Goal: Transaction & Acquisition: Purchase product/service

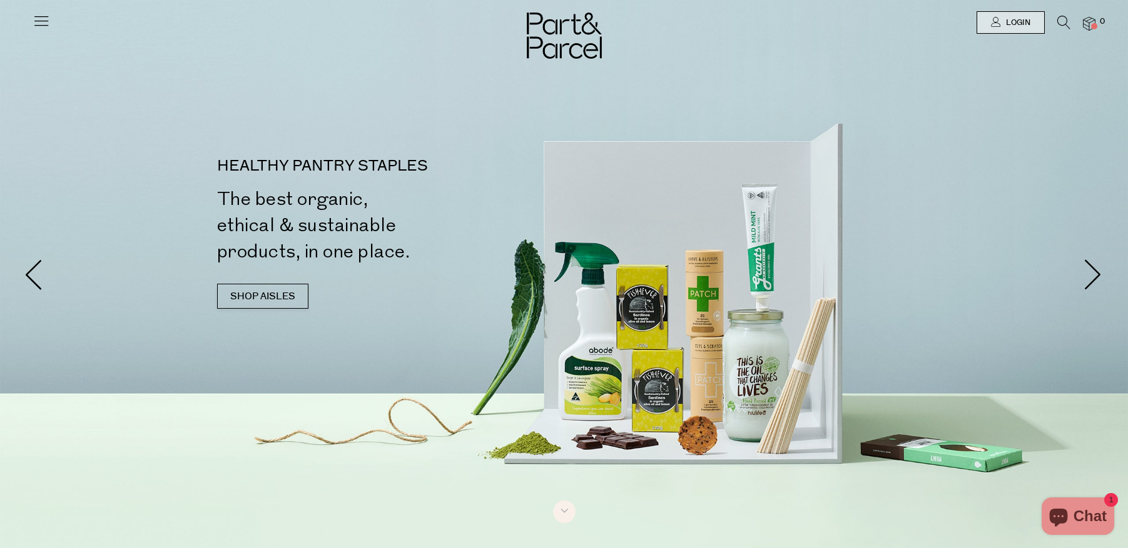
click at [43, 17] on icon at bounding box center [42, 21] width 18 height 18
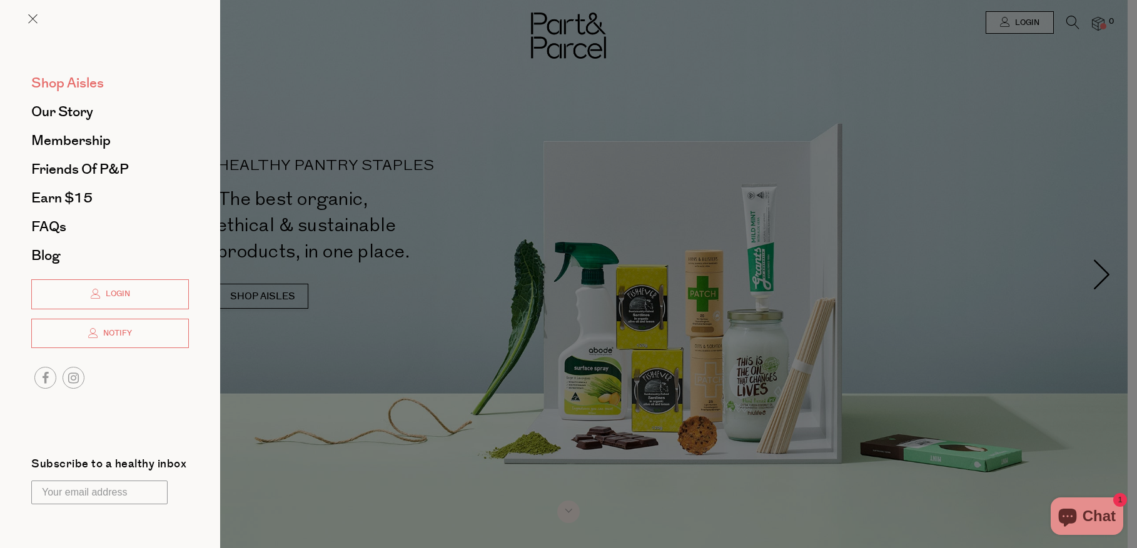
click at [67, 88] on span "Shop Aisles" at bounding box center [67, 83] width 73 height 20
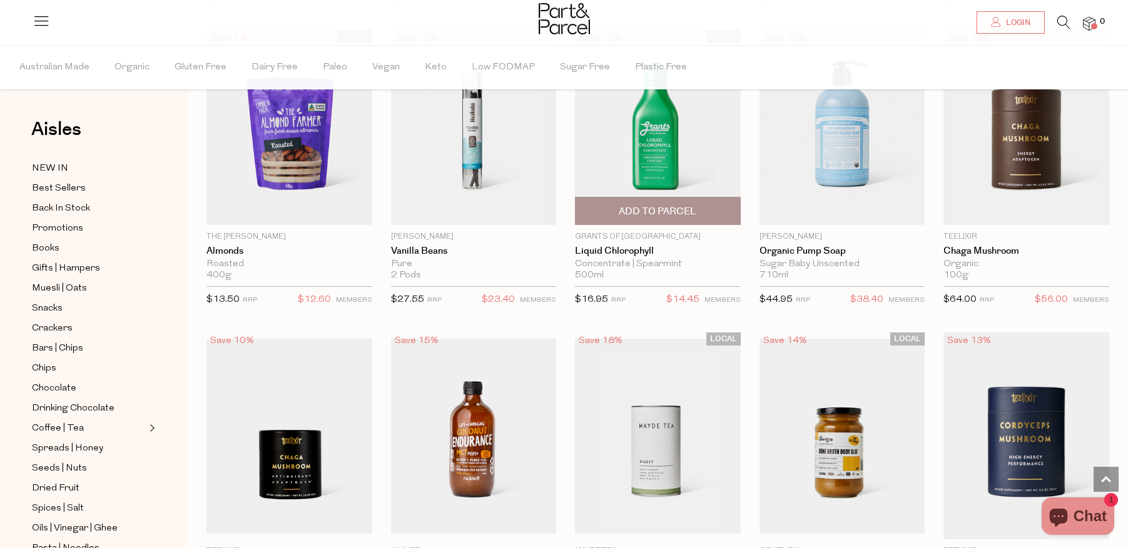
scroll to position [2122, 0]
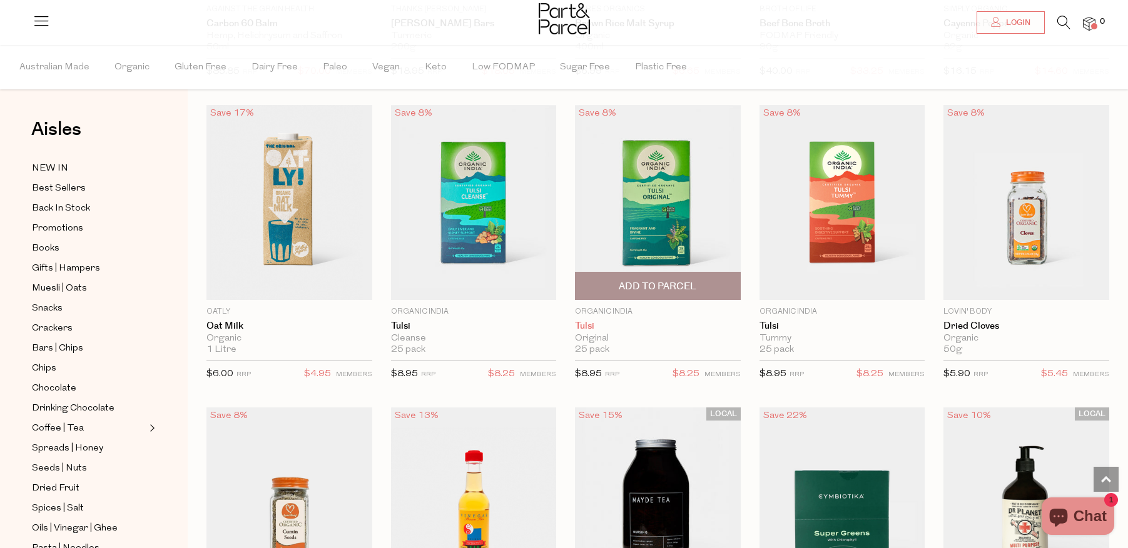
scroll to position [4975, 0]
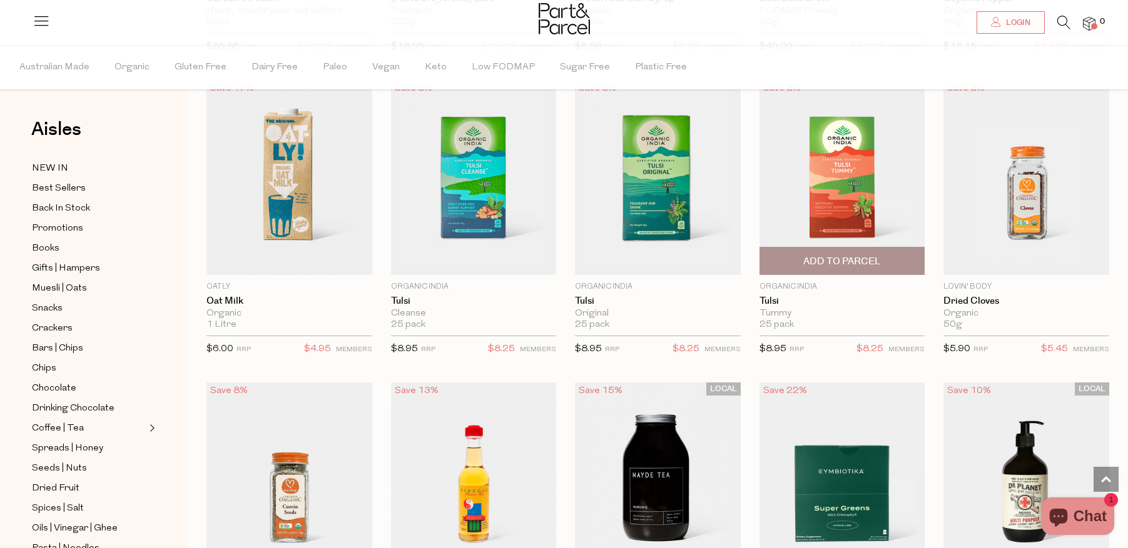
click at [809, 255] on span "Add To Parcel" at bounding box center [842, 261] width 78 height 13
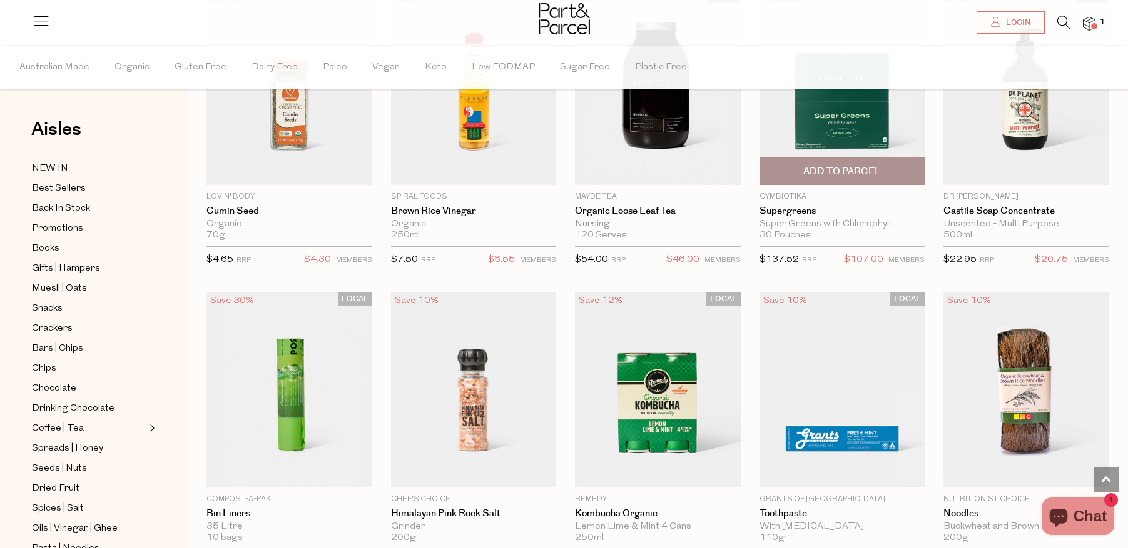
scroll to position [5437, 0]
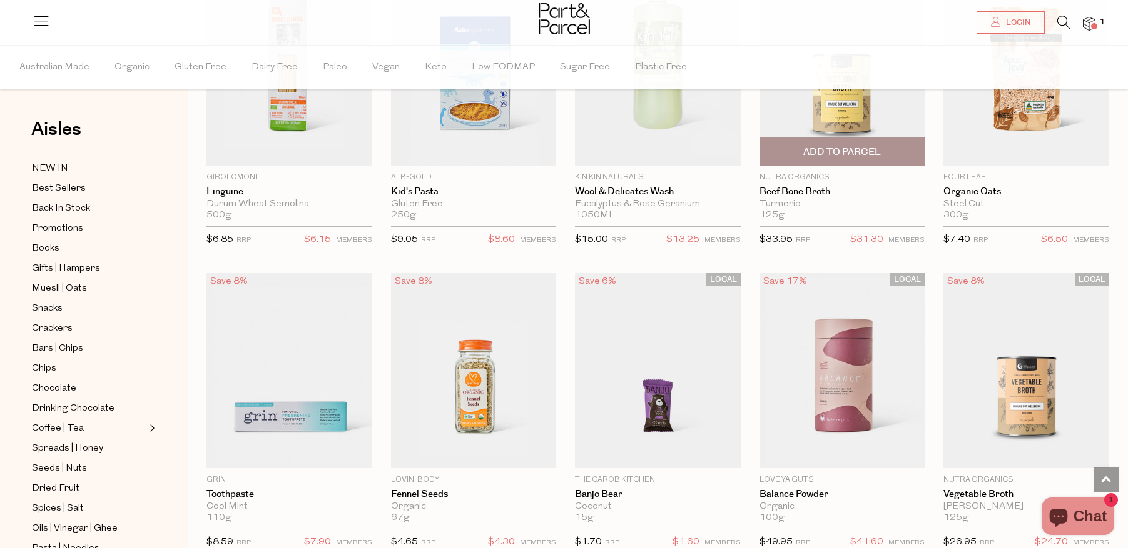
scroll to position [6134, 0]
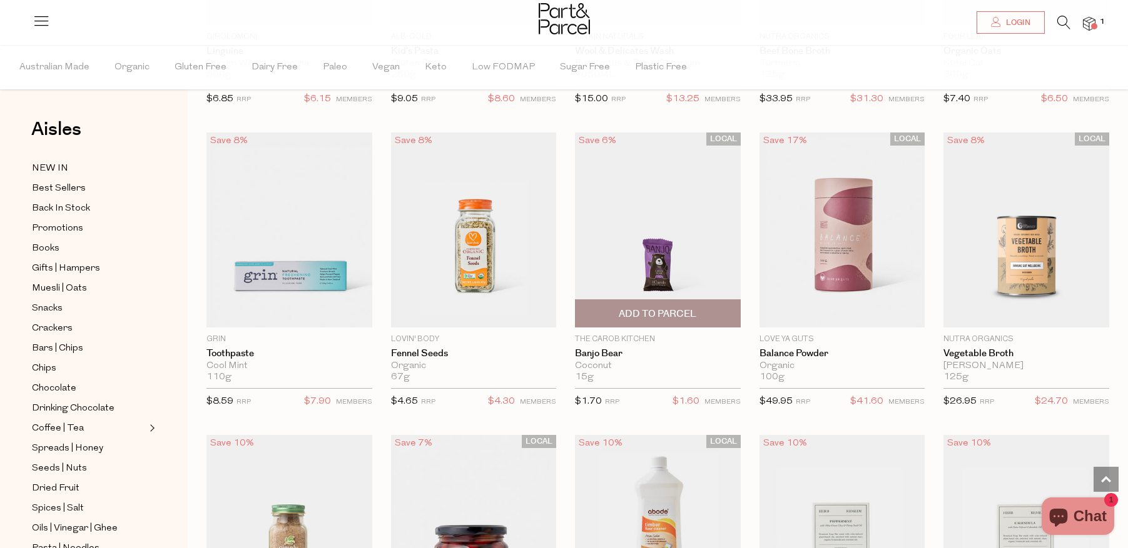
click at [694, 308] on span "Add To Parcel" at bounding box center [658, 314] width 78 height 13
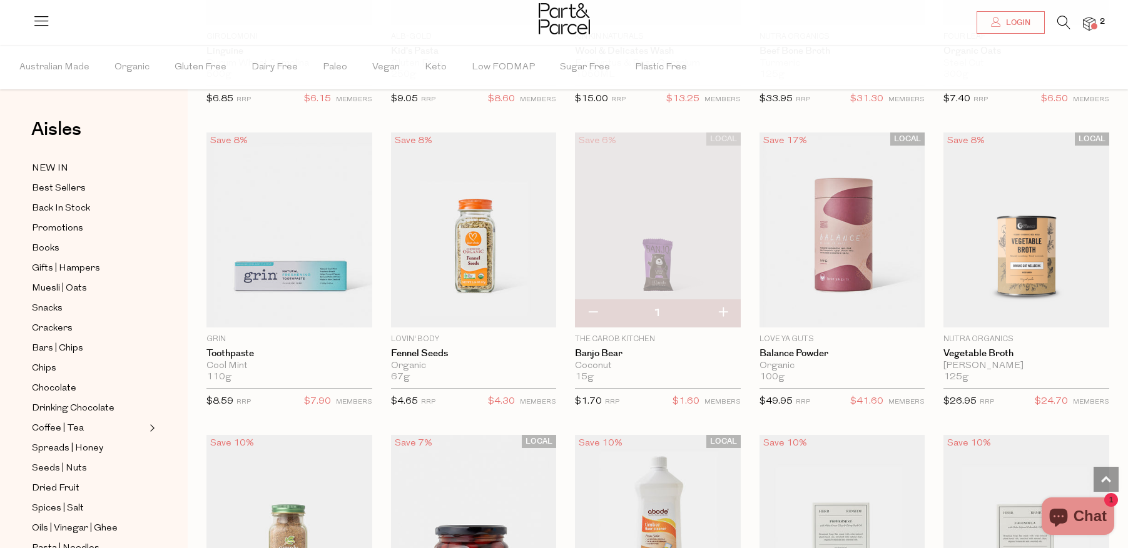
click at [724, 300] on button "button" at bounding box center [723, 314] width 36 height 28
type input "2"
click at [722, 301] on button "button" at bounding box center [723, 314] width 36 height 28
type input "3"
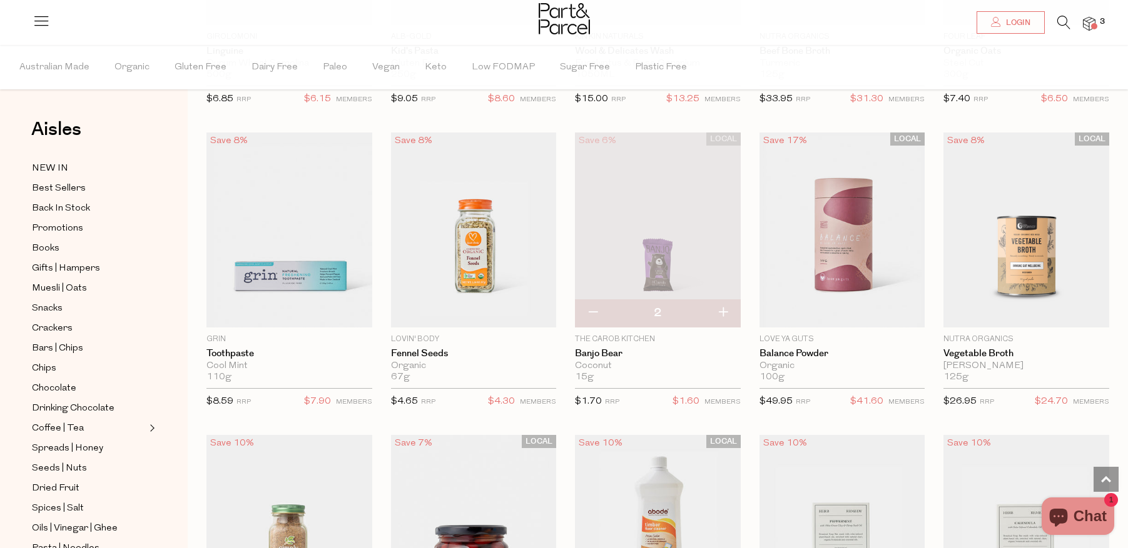
type input "3"
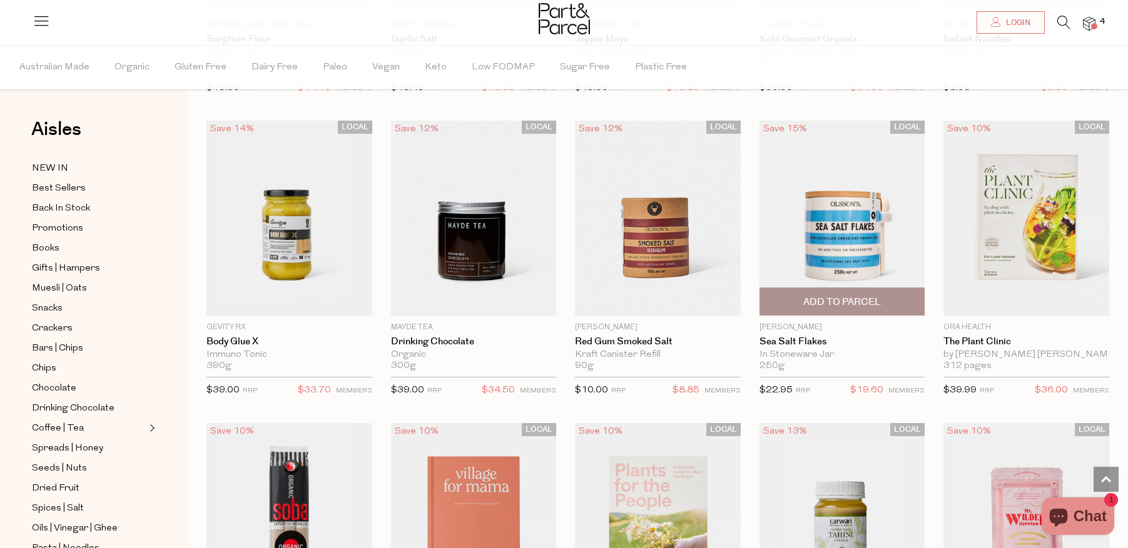
scroll to position [8651, 0]
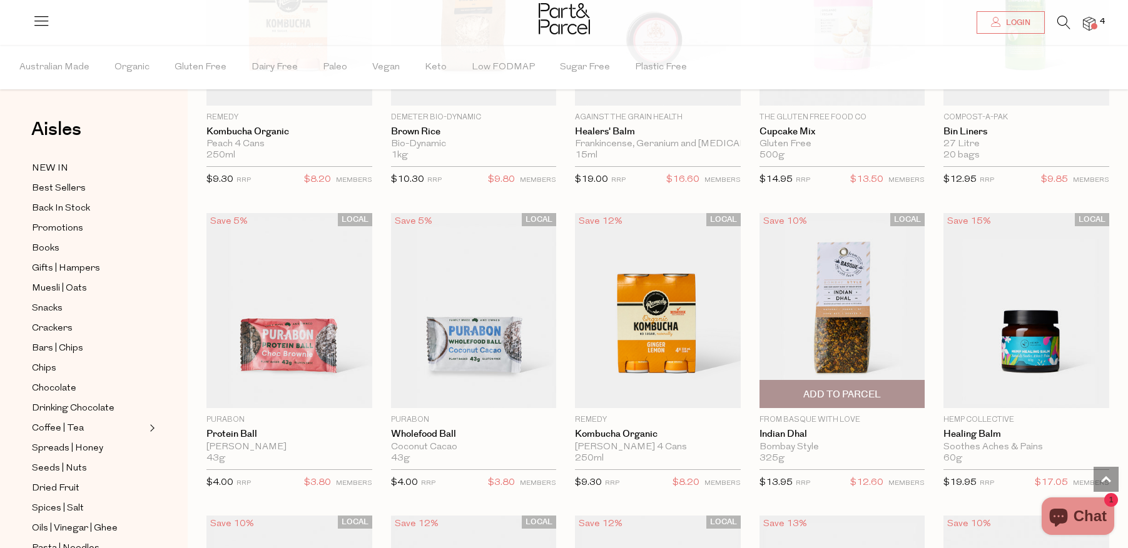
scroll to position [9413, 0]
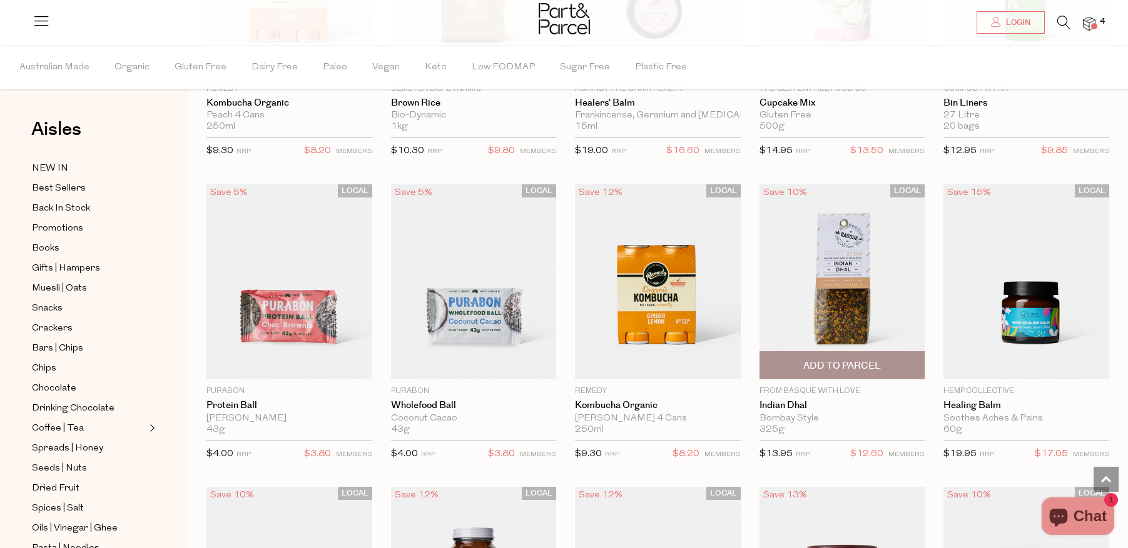
click at [834, 352] on span "Add To Parcel" at bounding box center [842, 365] width 158 height 27
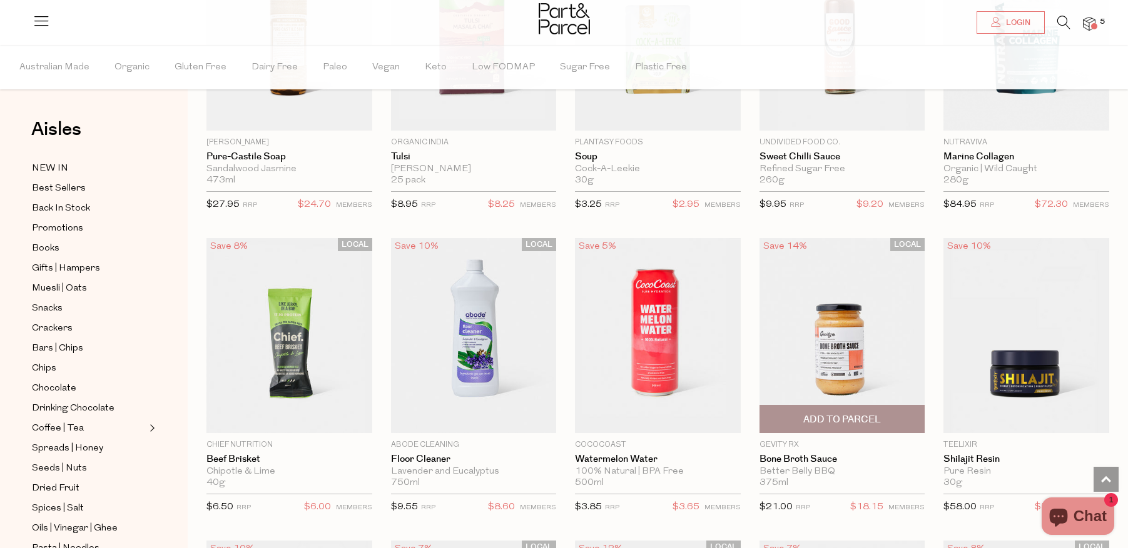
scroll to position [10326, 0]
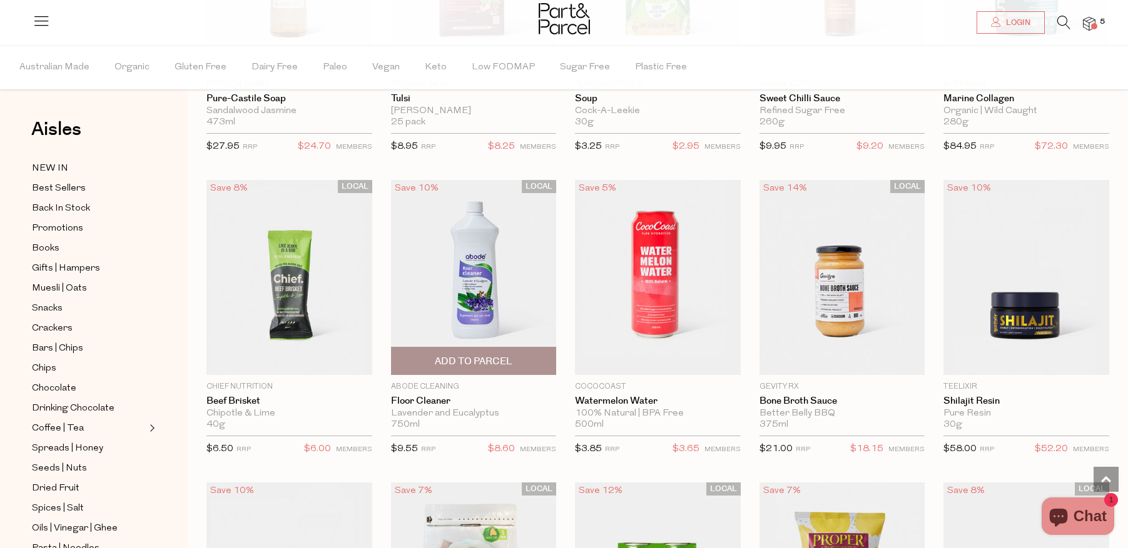
click at [498, 355] on span "Add To Parcel" at bounding box center [474, 361] width 78 height 13
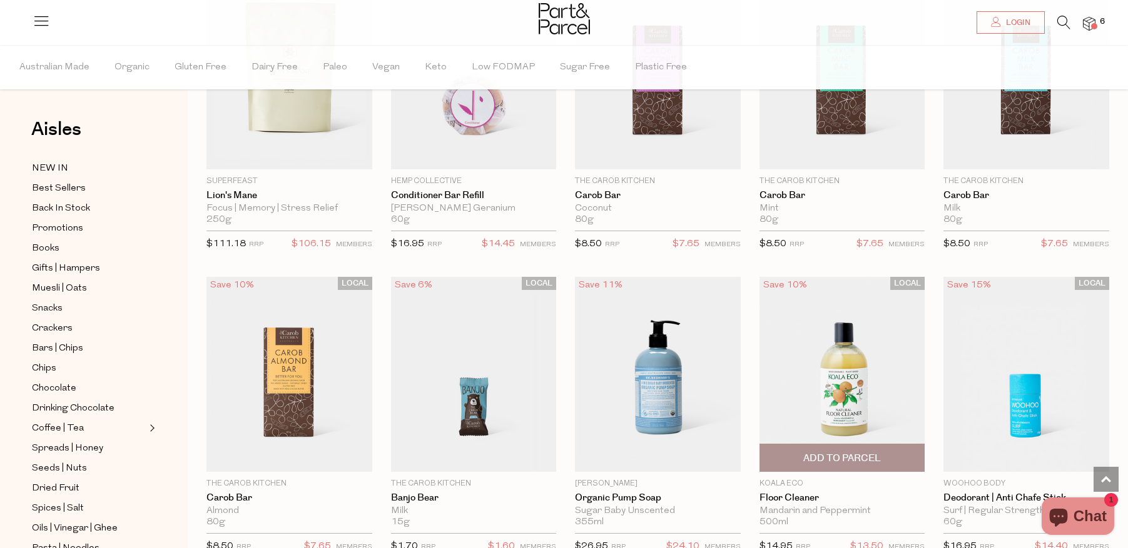
scroll to position [11813, 0]
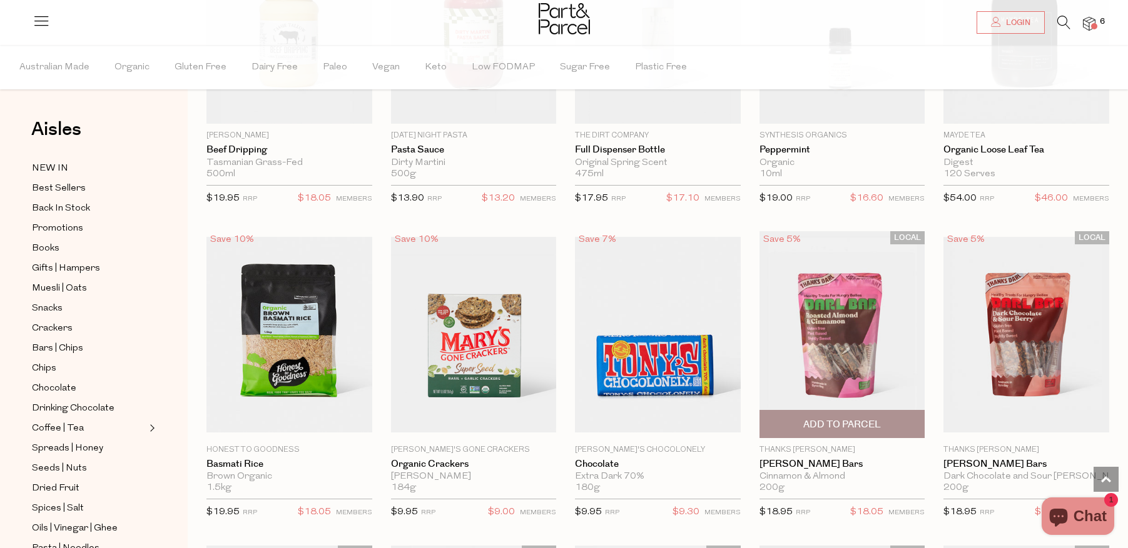
scroll to position [14715, 0]
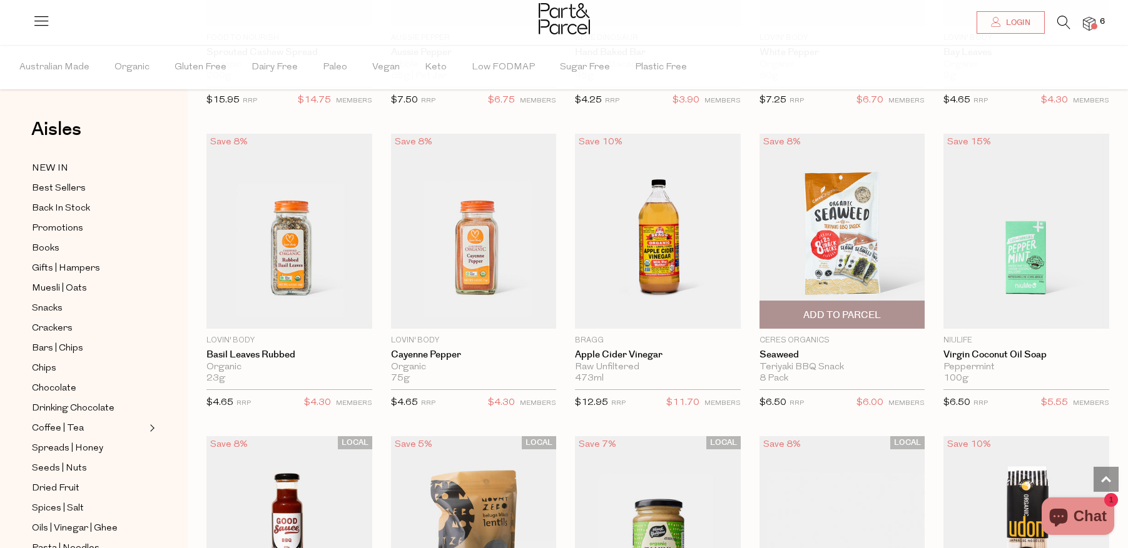
scroll to position [15849, 0]
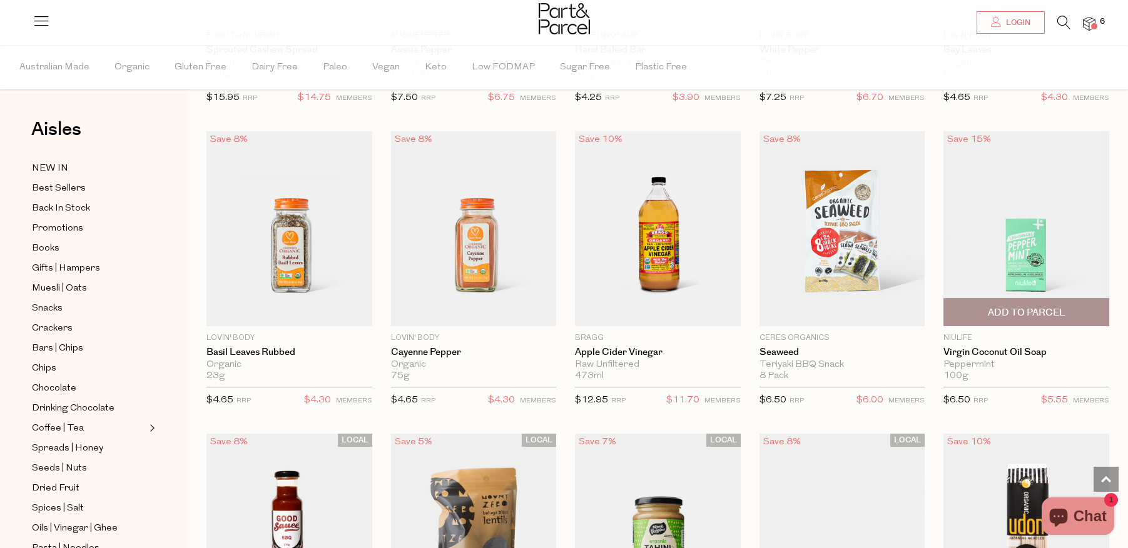
click at [1023, 299] on span "Add To Parcel" at bounding box center [1026, 312] width 158 height 27
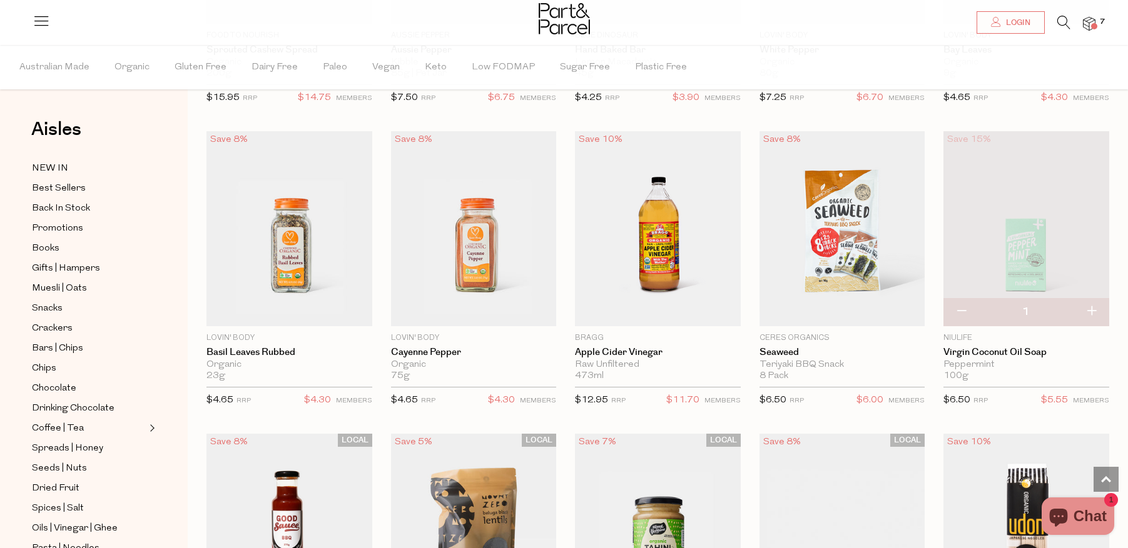
click at [1092, 298] on button "button" at bounding box center [1091, 312] width 36 height 28
type input "2"
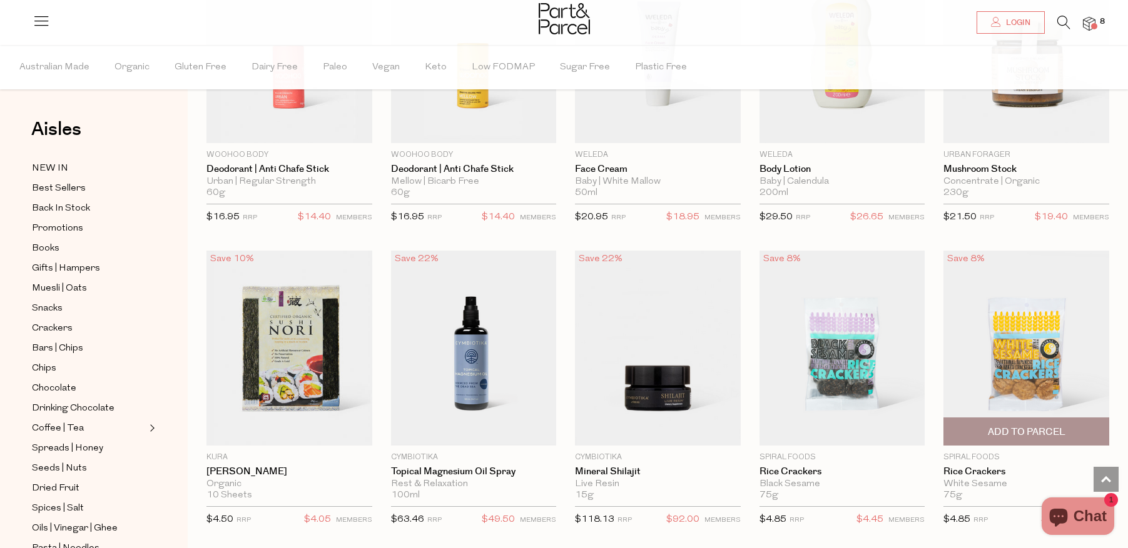
scroll to position [17570, 0]
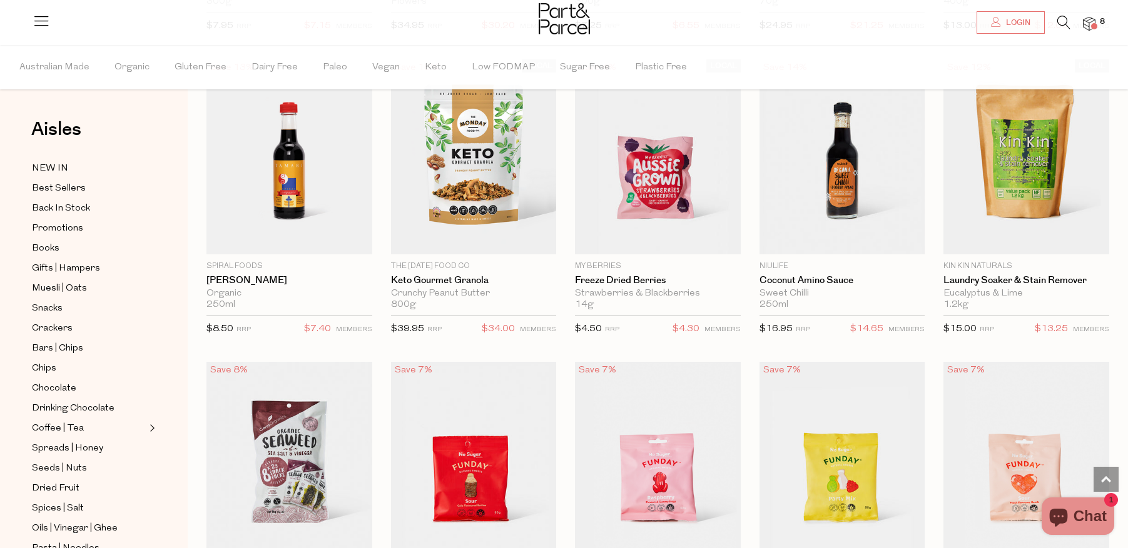
scroll to position [20874, 0]
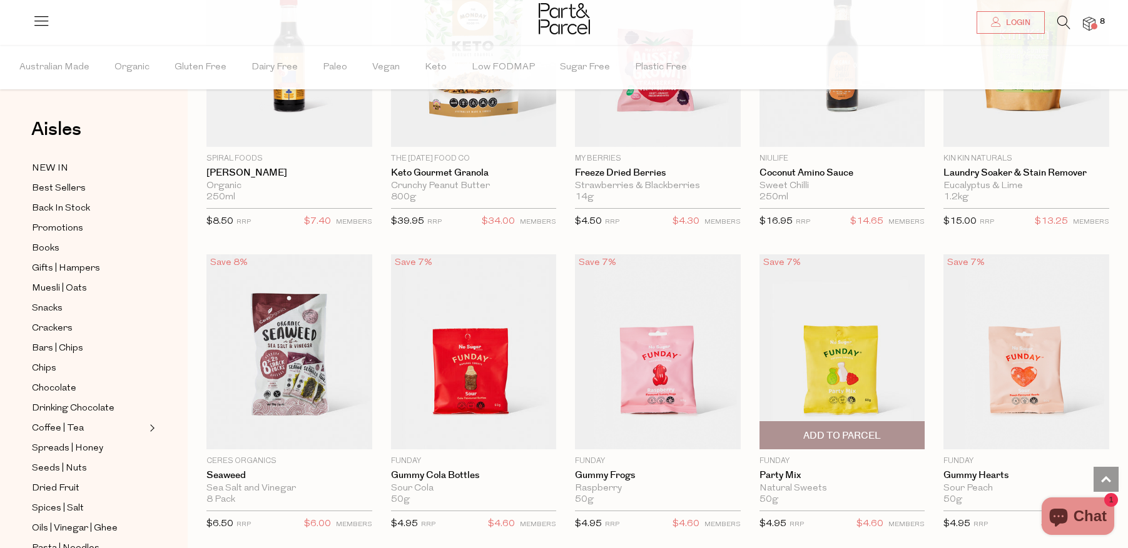
click at [858, 422] on span "Add To Parcel" at bounding box center [842, 435] width 158 height 27
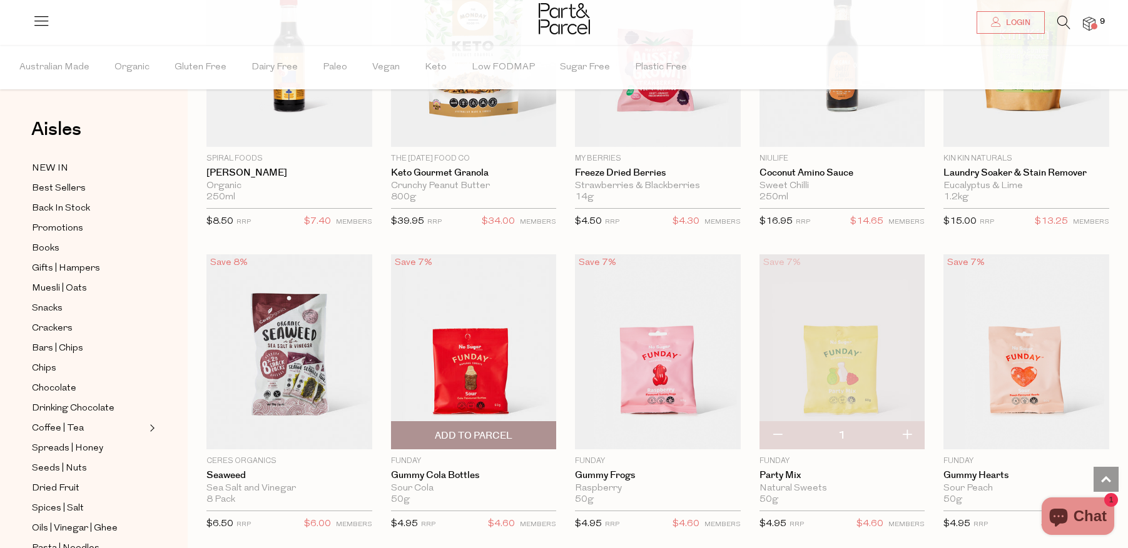
click at [473, 430] on span "Add To Parcel" at bounding box center [474, 436] width 78 height 13
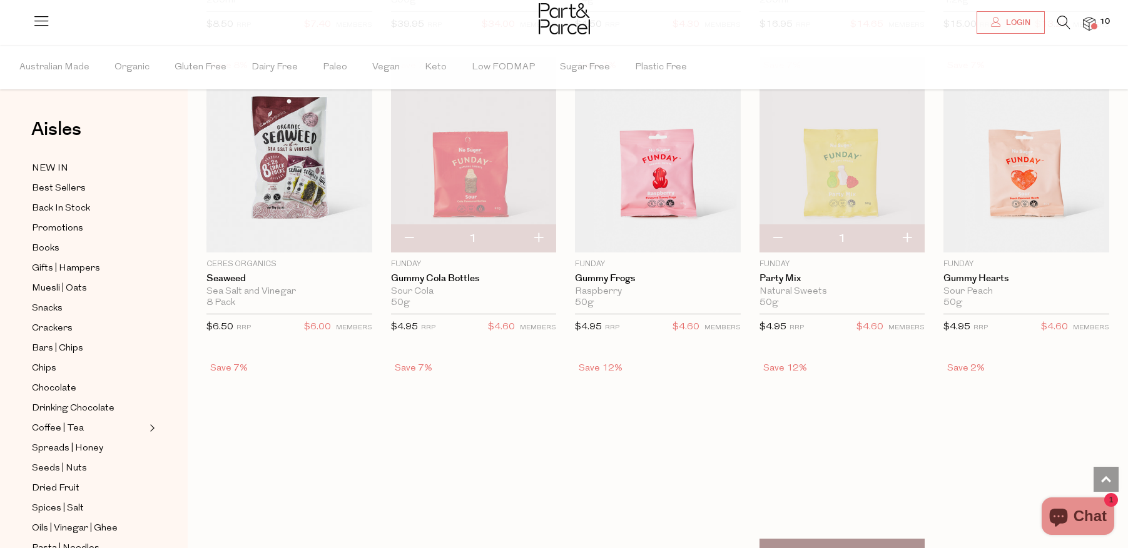
scroll to position [21256, 0]
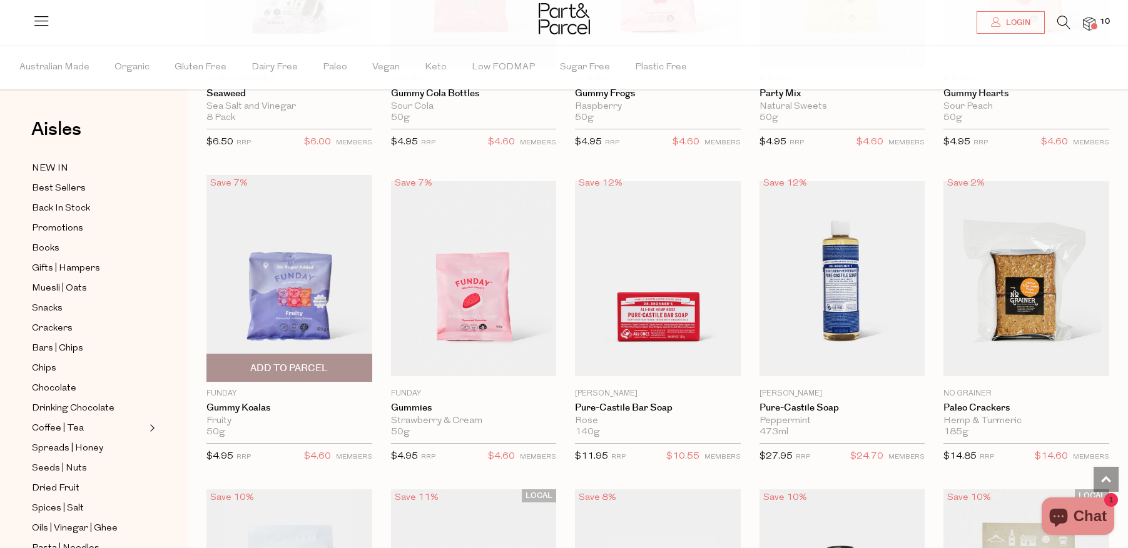
click at [277, 362] on span "Add To Parcel" at bounding box center [289, 368] width 78 height 13
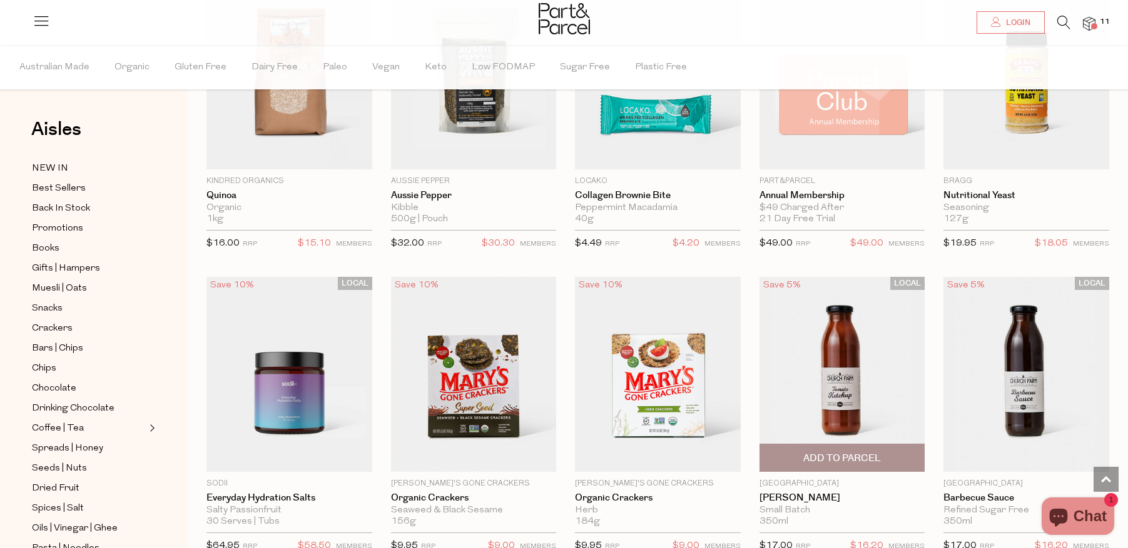
scroll to position [23965, 0]
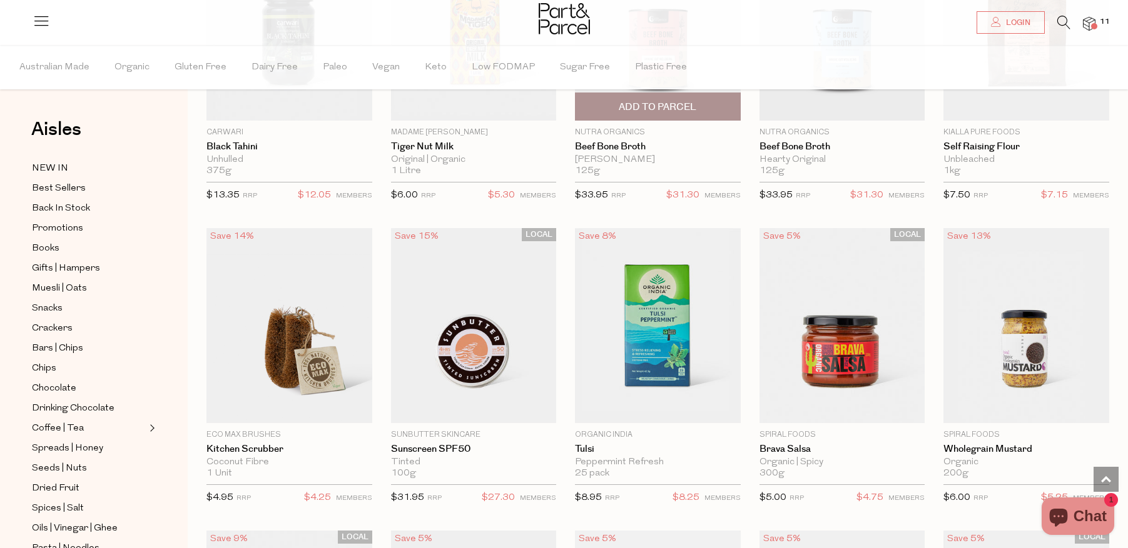
scroll to position [24583, 0]
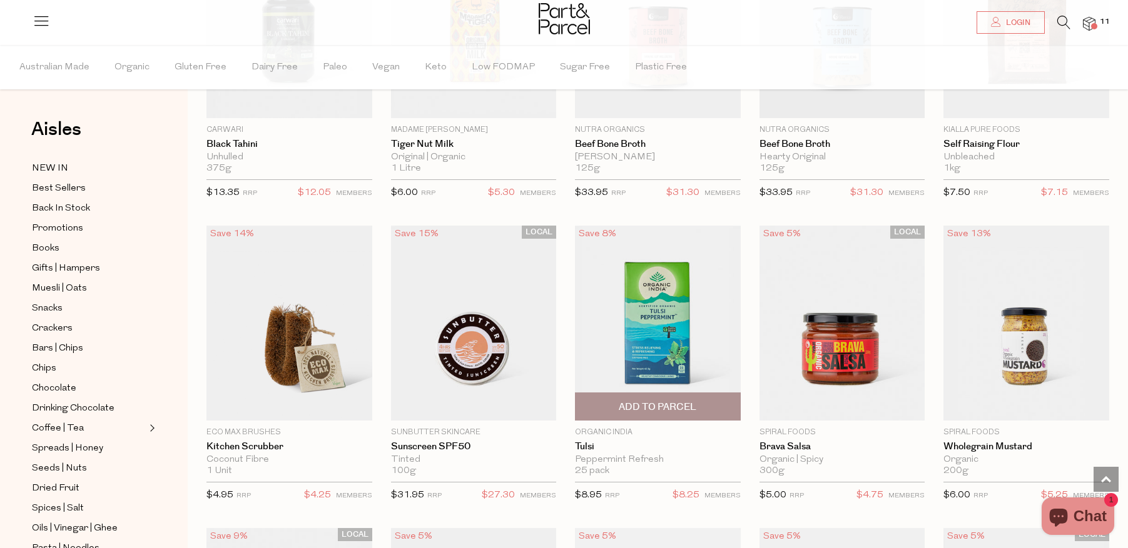
click at [654, 401] on span "Add To Parcel" at bounding box center [658, 407] width 78 height 13
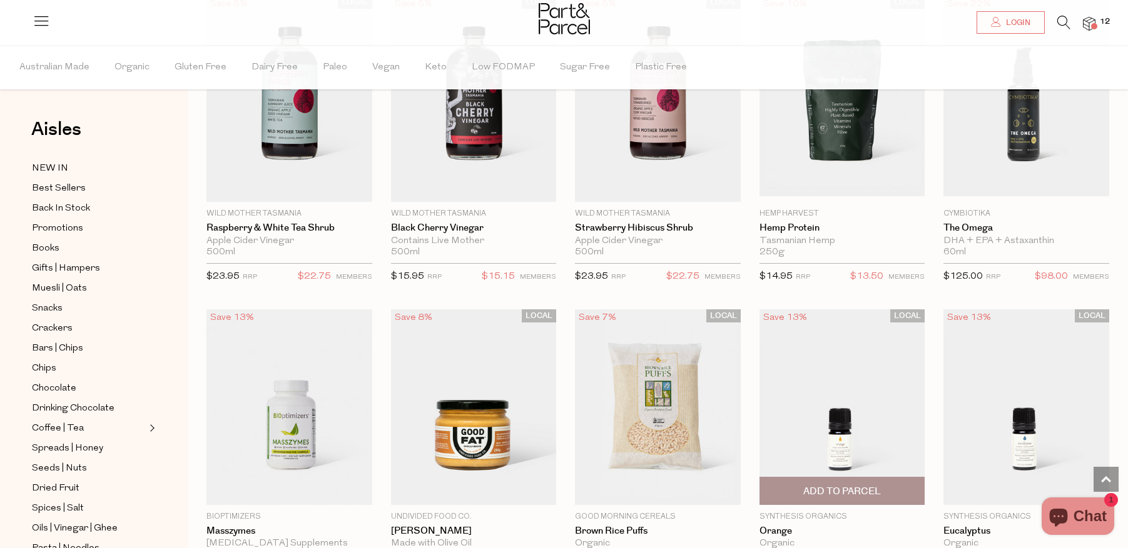
scroll to position [27021, 0]
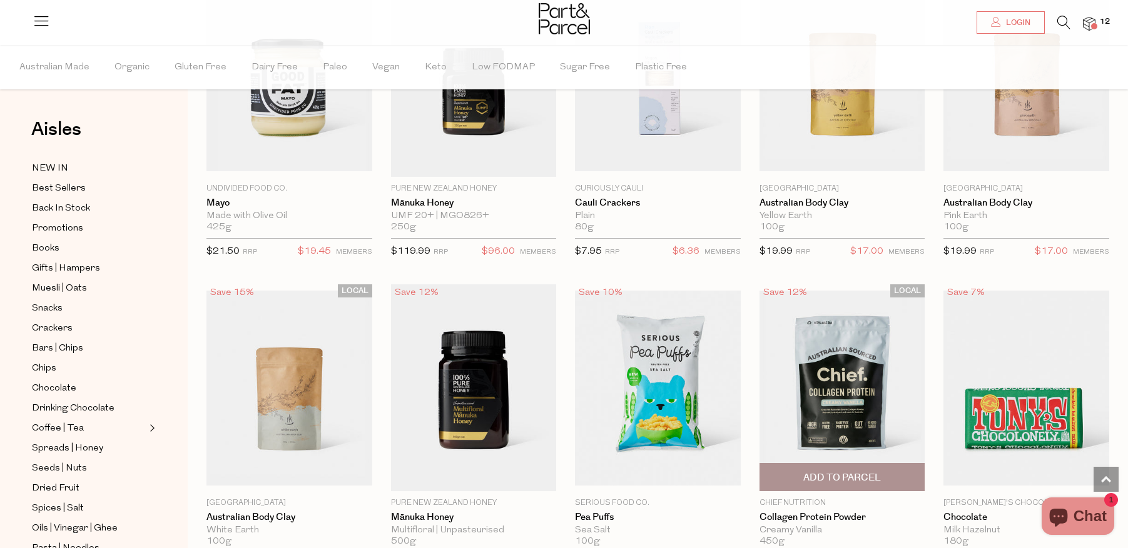
scroll to position [30064, 0]
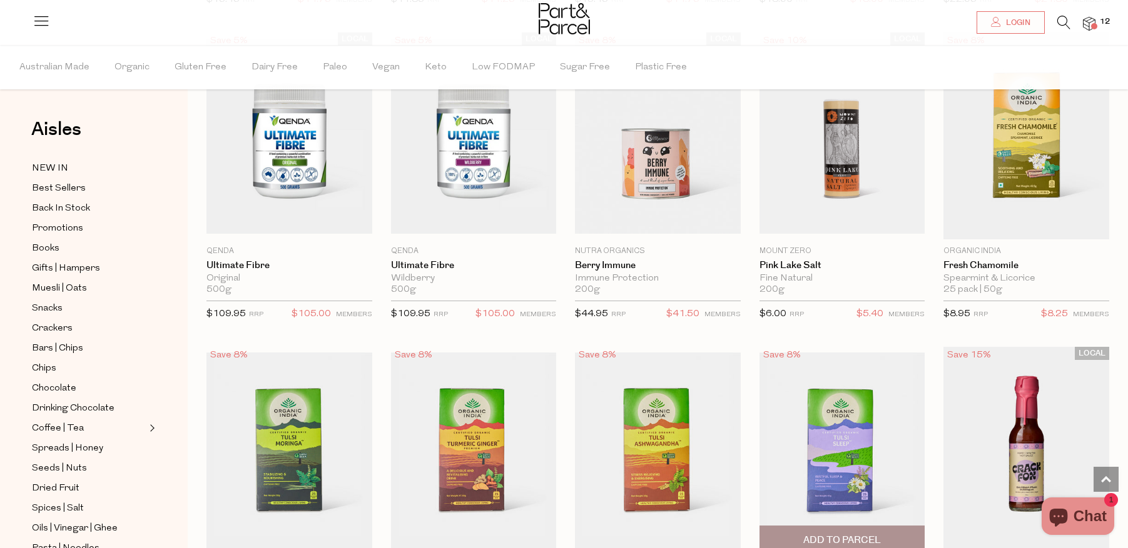
scroll to position [33065, 0]
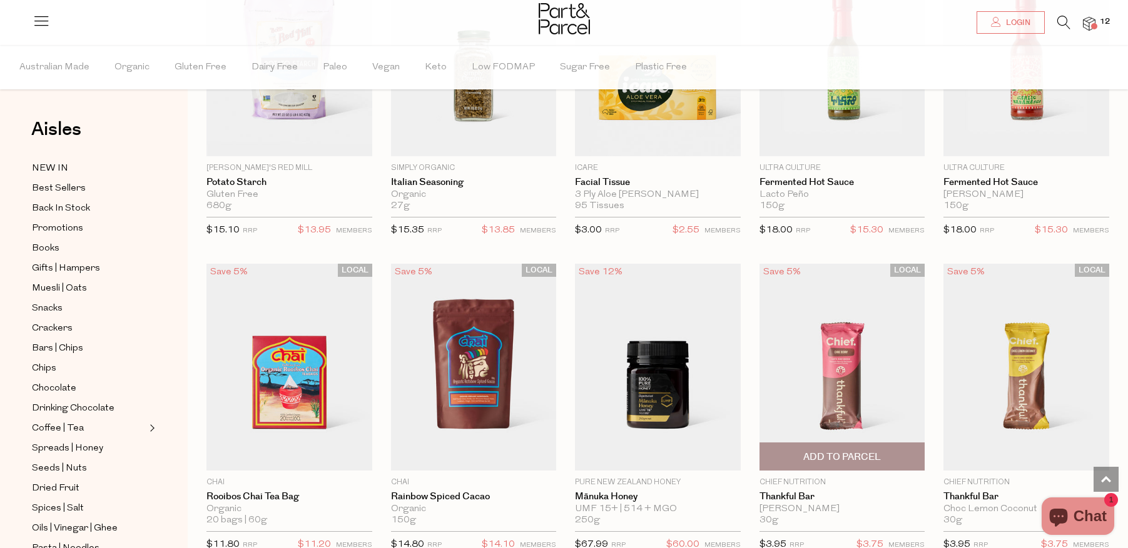
scroll to position [35033, 0]
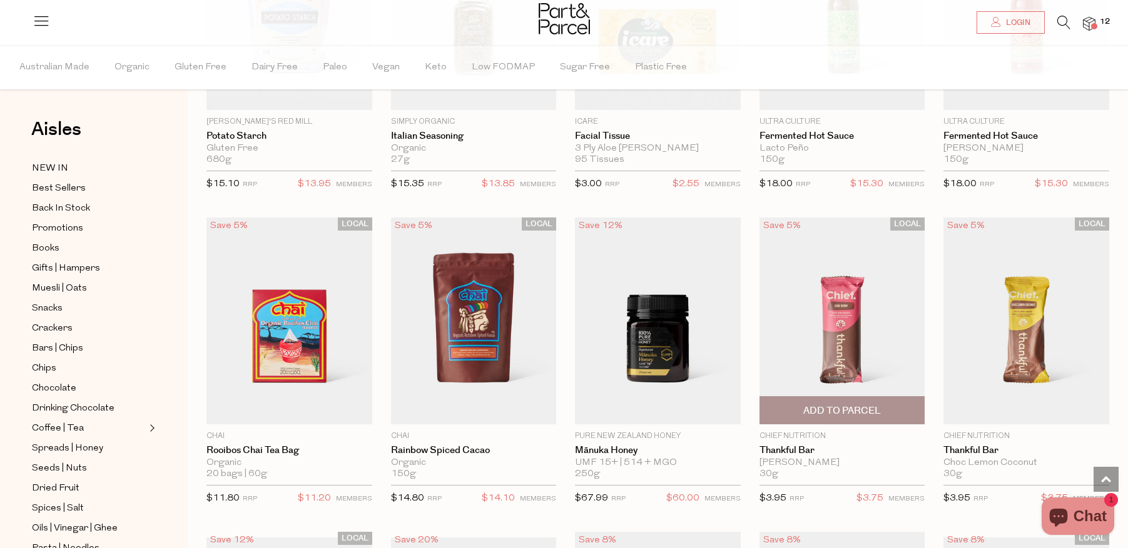
click at [803, 405] on span "Add To Parcel" at bounding box center [842, 411] width 78 height 13
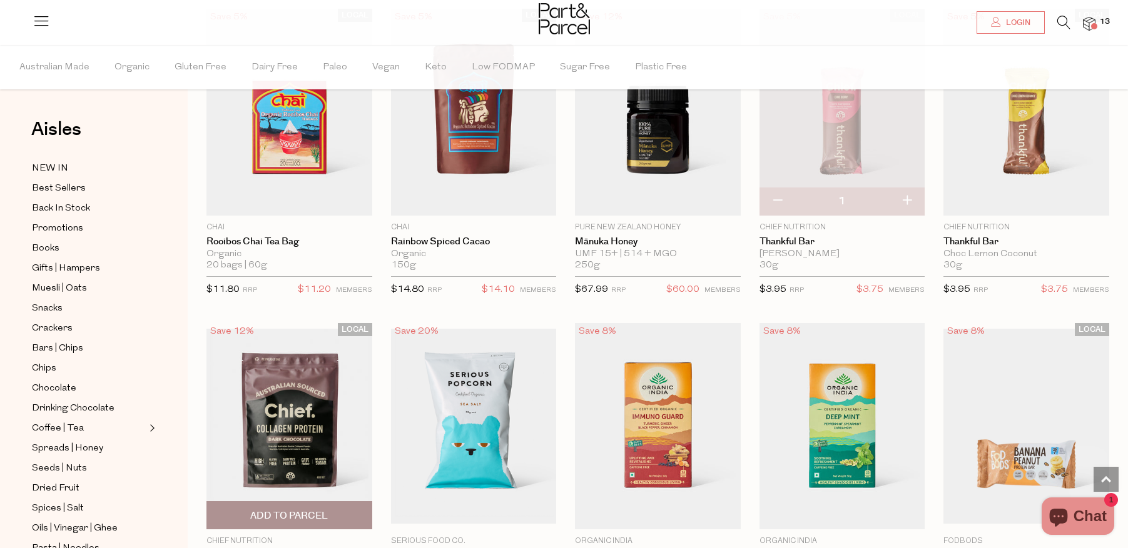
scroll to position [35244, 0]
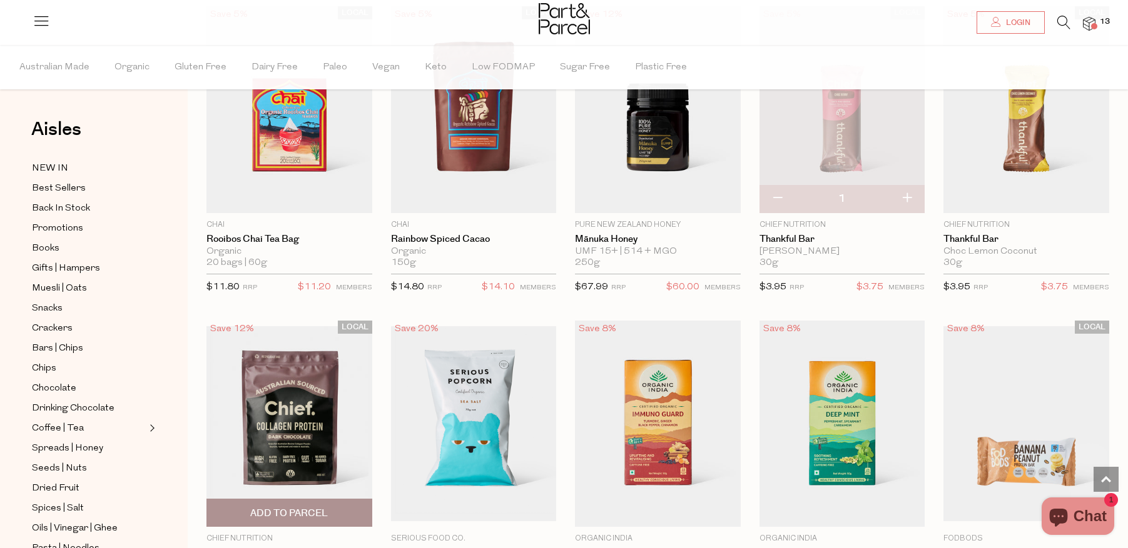
click at [258, 507] on span "Add To Parcel" at bounding box center [289, 513] width 78 height 13
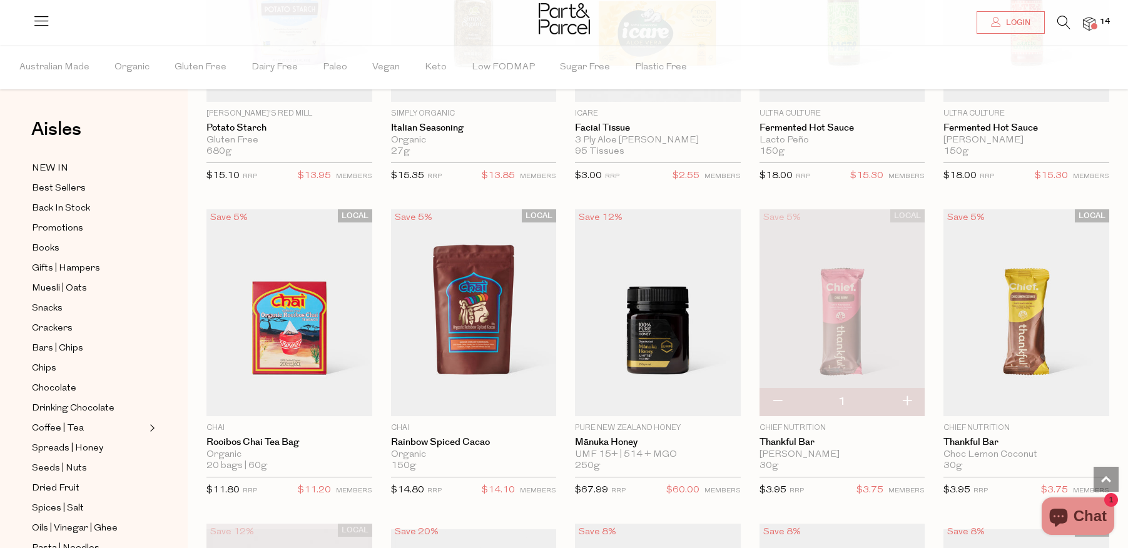
click at [779, 388] on button "button" at bounding box center [777, 402] width 36 height 28
type input "0"
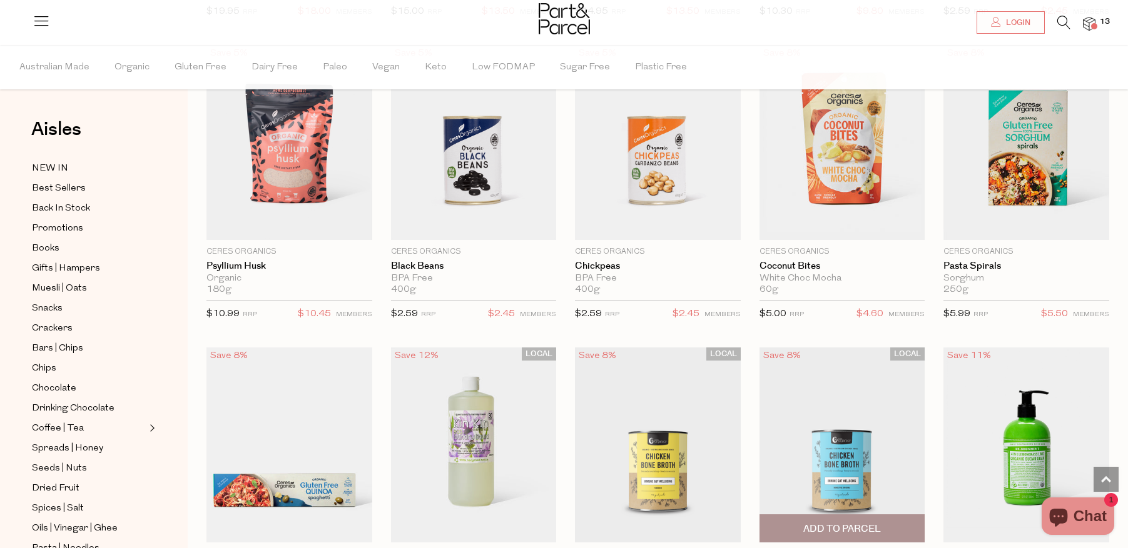
scroll to position [36212, 0]
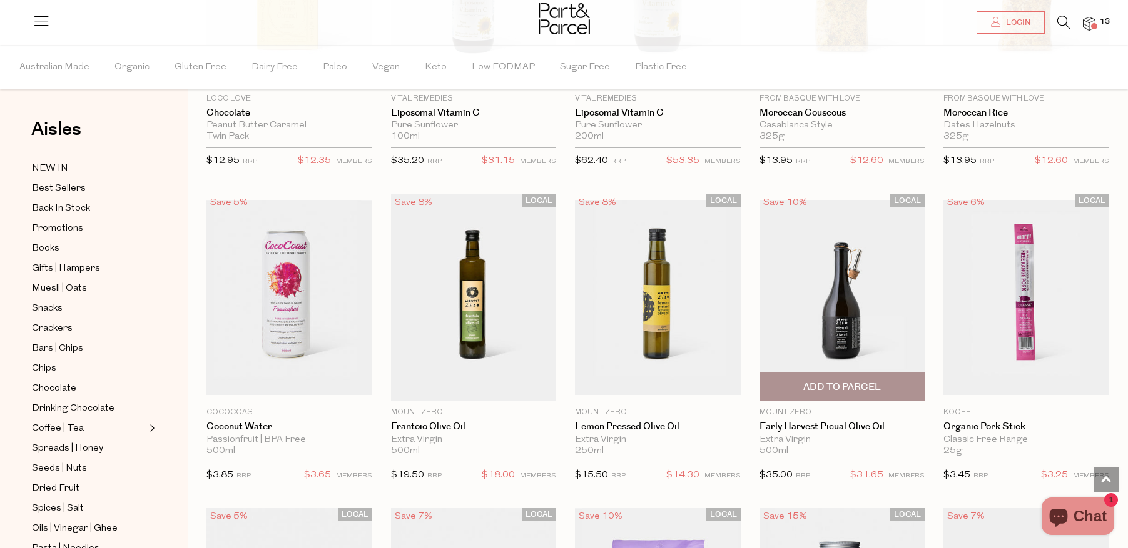
scroll to position [38498, 0]
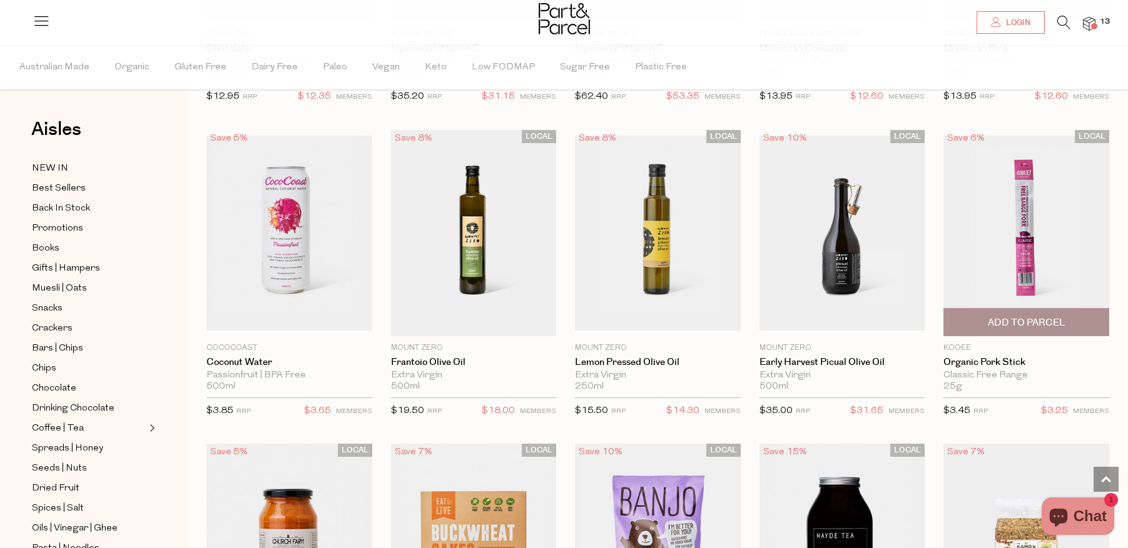
click at [1011, 309] on span "Add To Parcel" at bounding box center [1026, 322] width 158 height 27
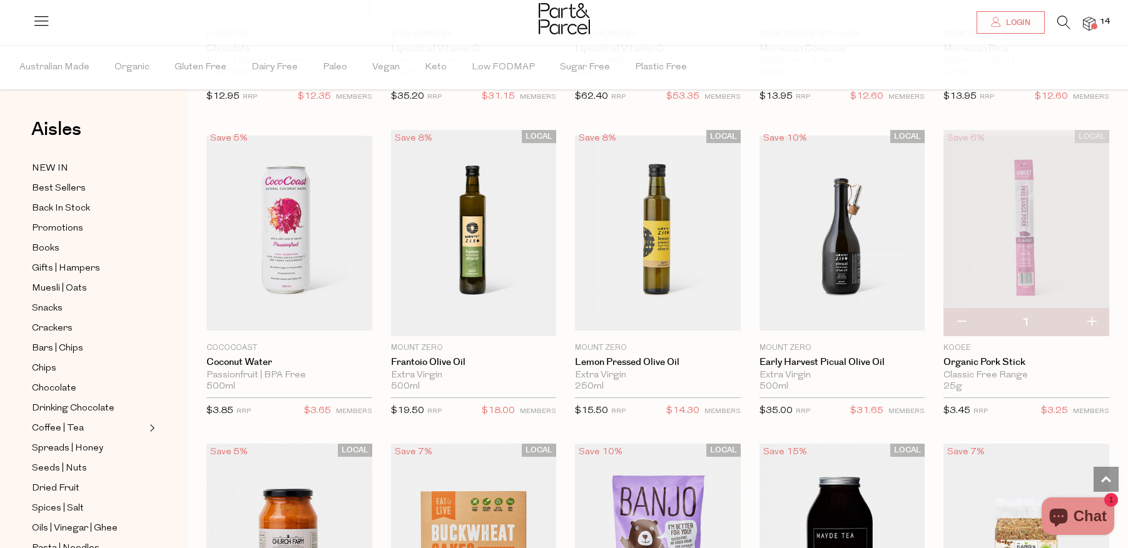
click at [961, 309] on button "button" at bounding box center [961, 323] width 36 height 28
type input "0"
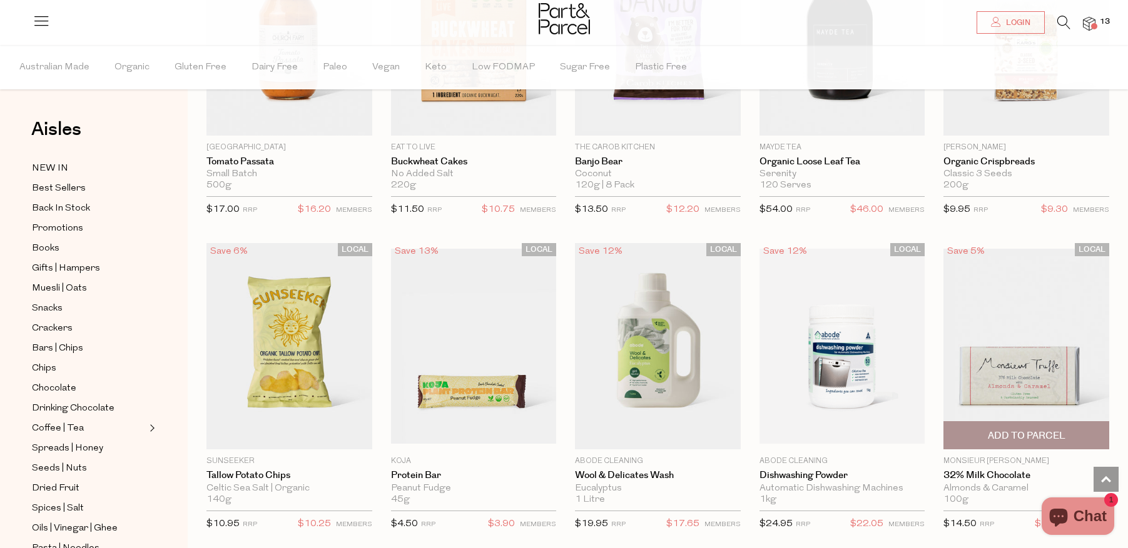
scroll to position [39106, 0]
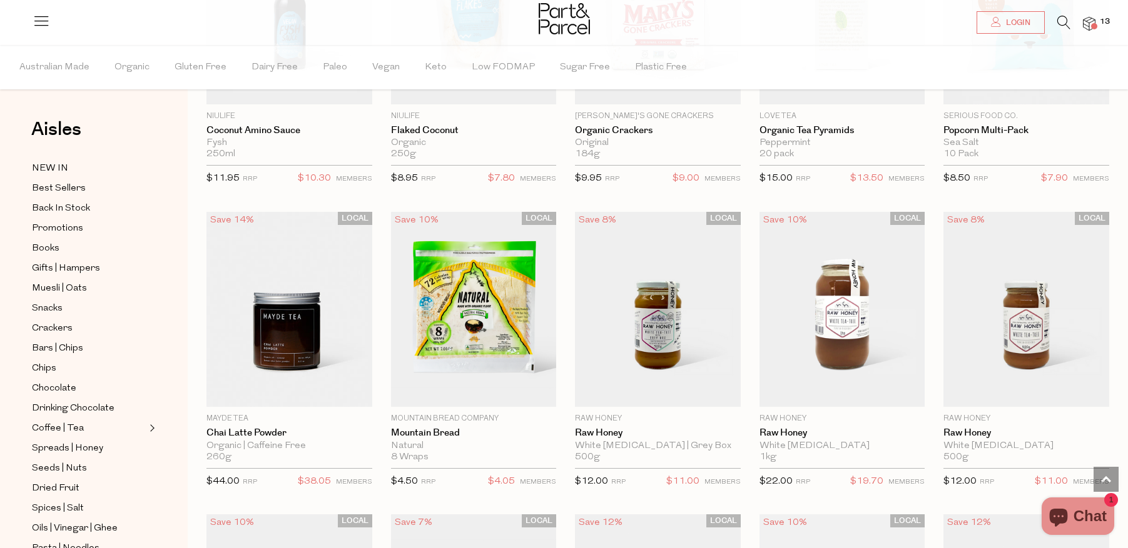
scroll to position [42216, 0]
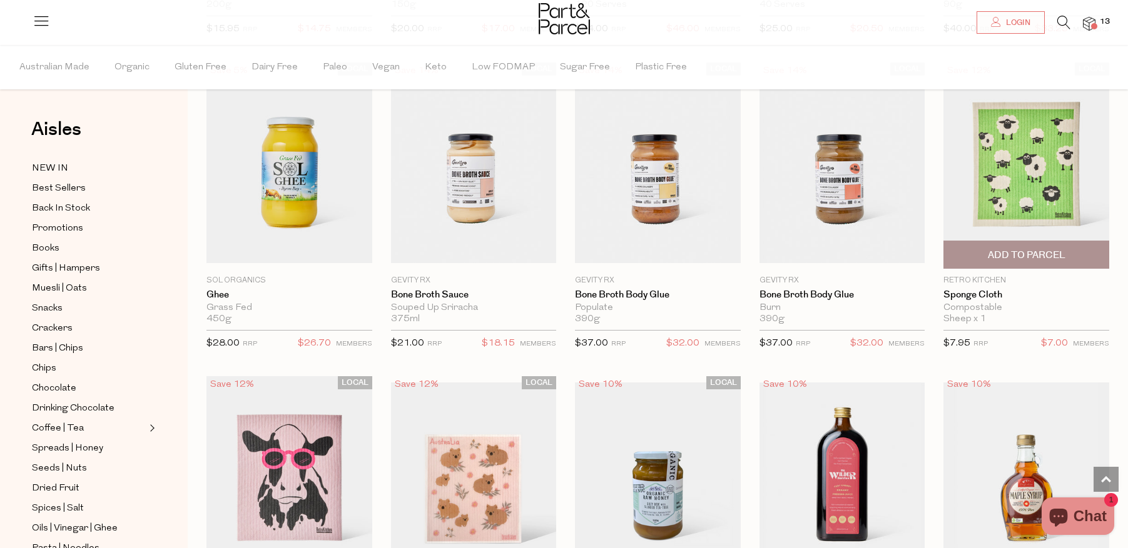
scroll to position [43960, 0]
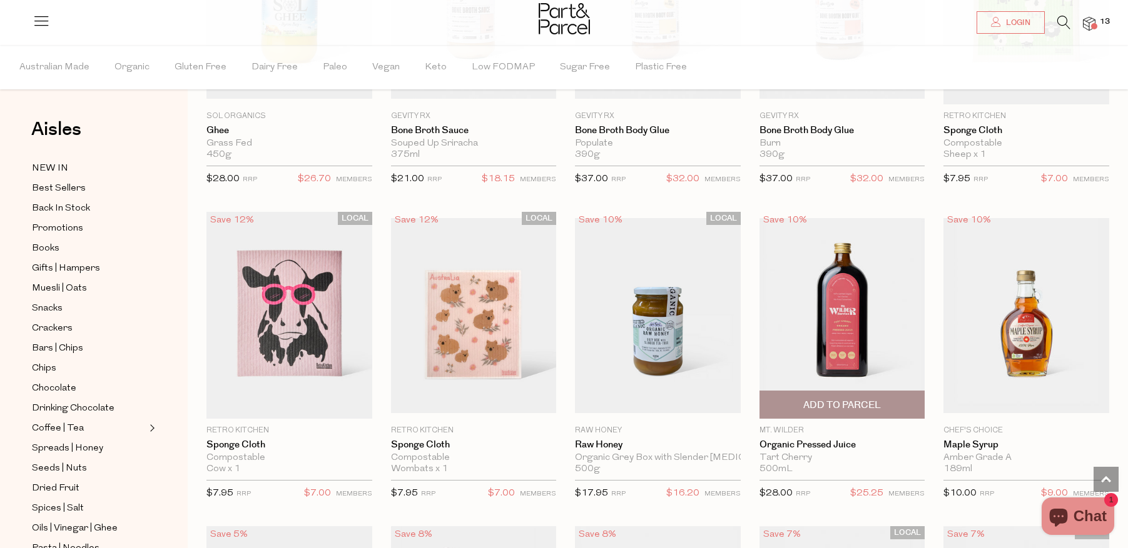
click at [804, 392] on span "Add To Parcel" at bounding box center [842, 405] width 158 height 27
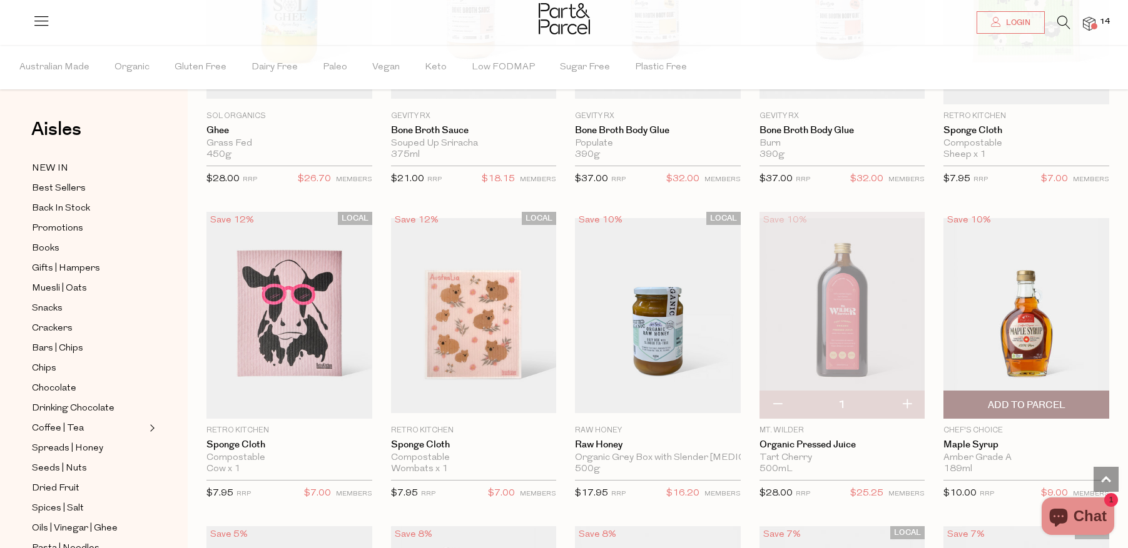
click at [984, 392] on span "Add To Parcel" at bounding box center [1026, 405] width 158 height 27
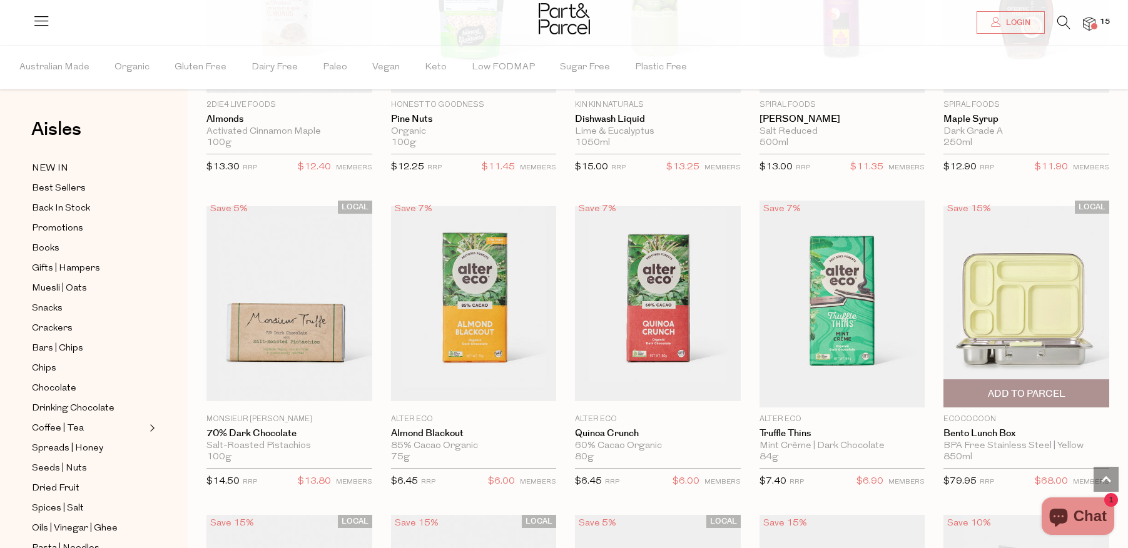
scroll to position [45397, 0]
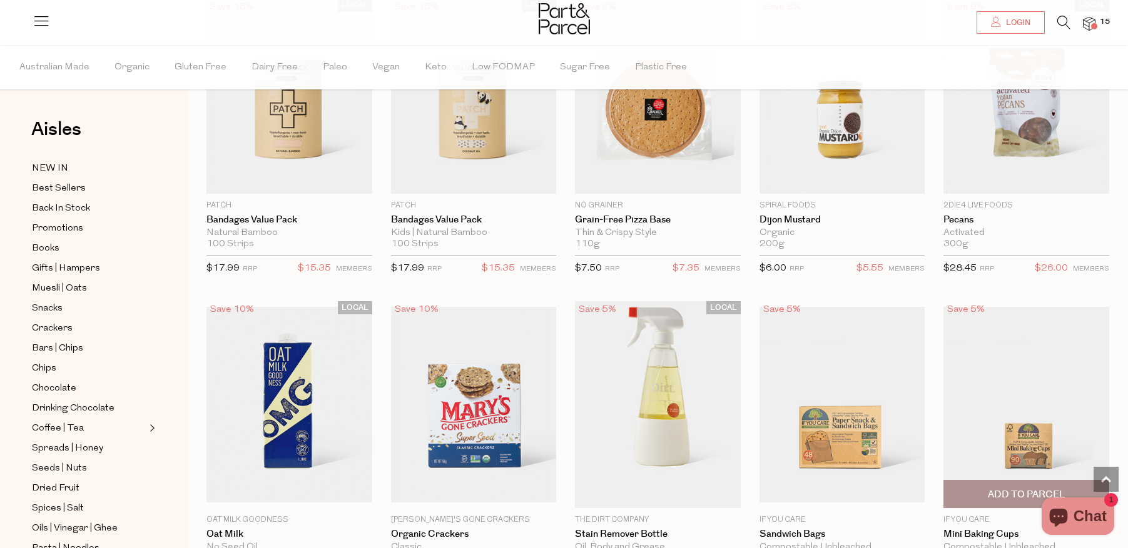
scroll to position [47364, 0]
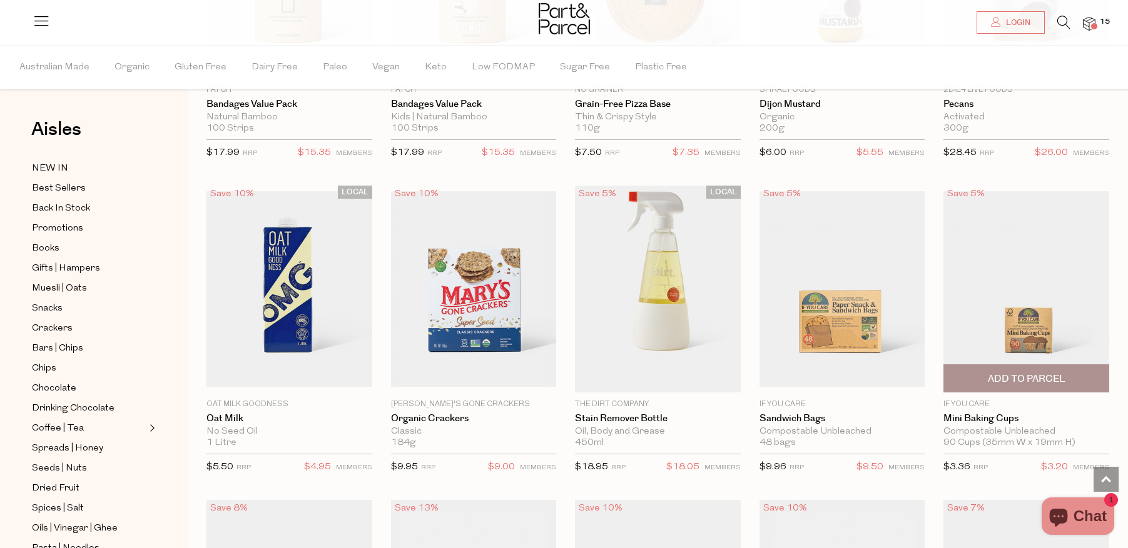
click at [1027, 373] on span "Add To Parcel" at bounding box center [1027, 379] width 78 height 13
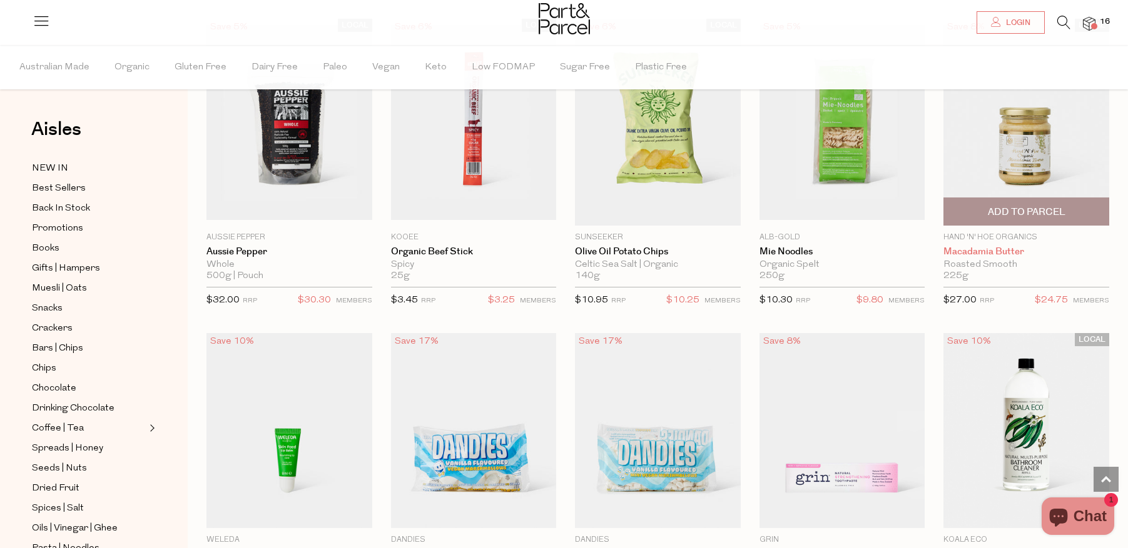
scroll to position [48213, 0]
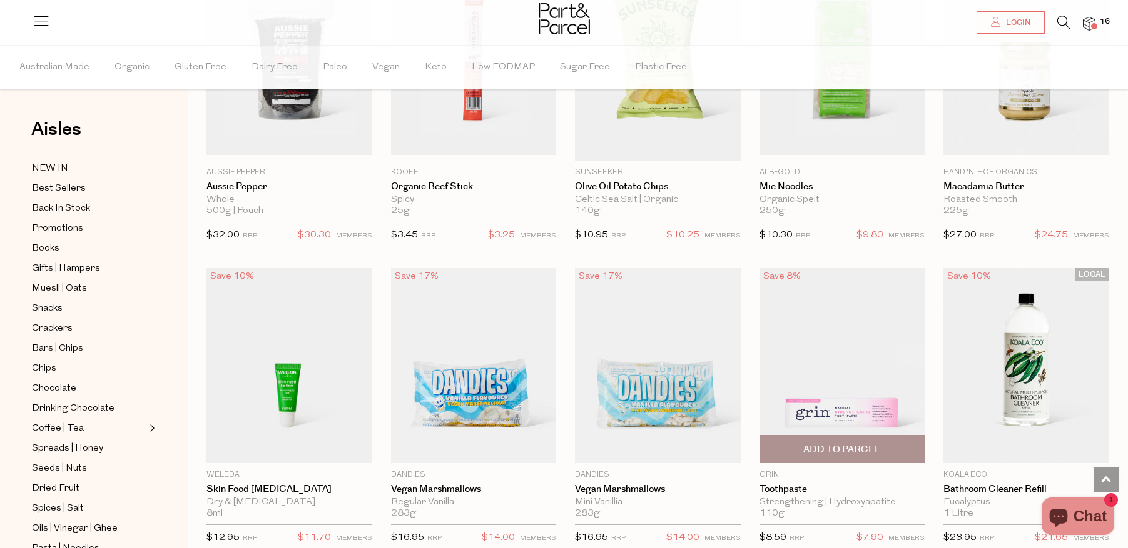
click at [835, 443] on span "Add To Parcel" at bounding box center [842, 449] width 78 height 13
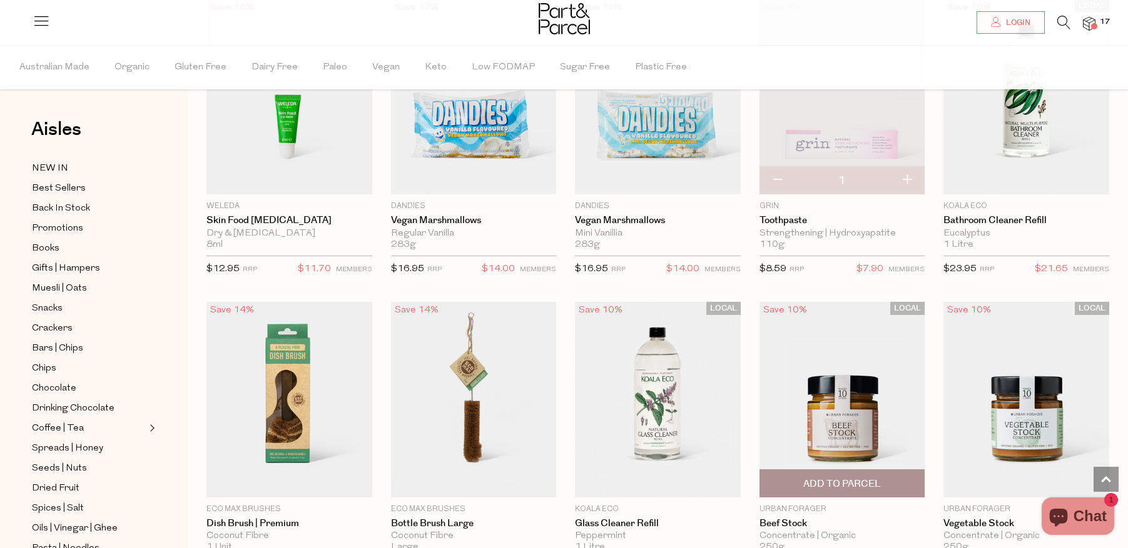
scroll to position [48537, 0]
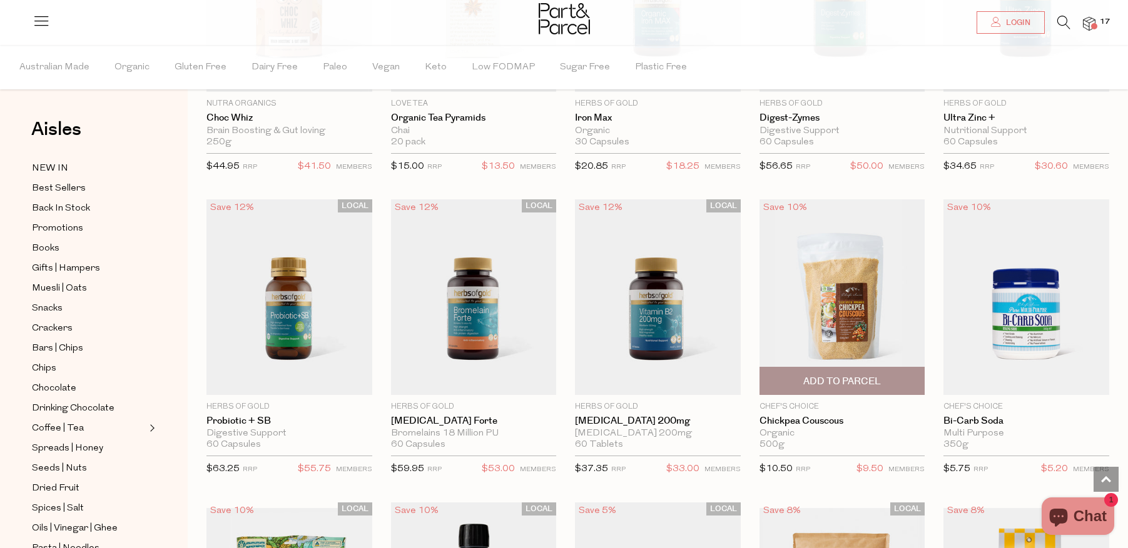
scroll to position [51428, 0]
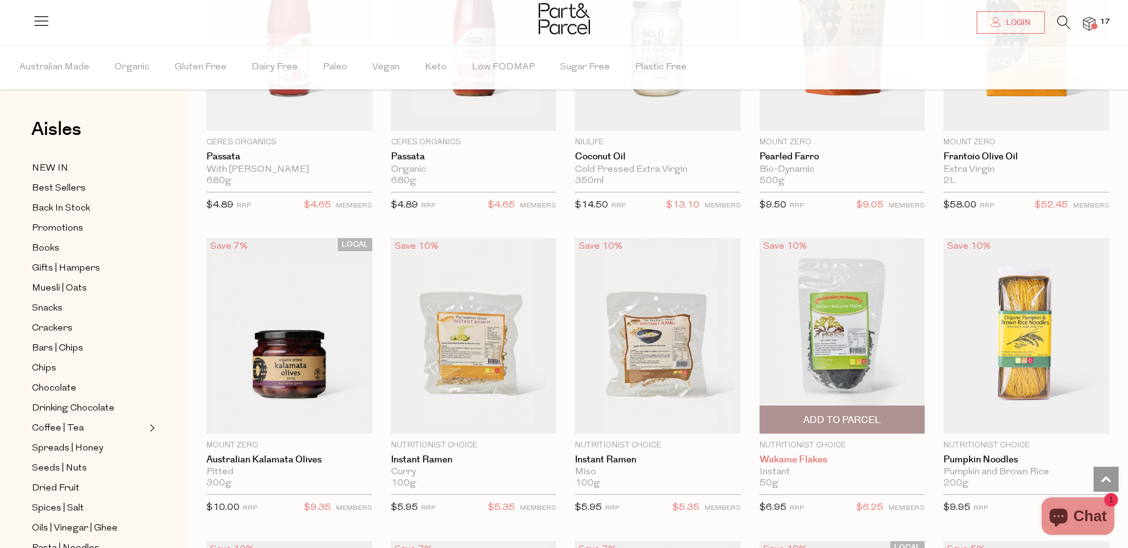
scroll to position [54539, 0]
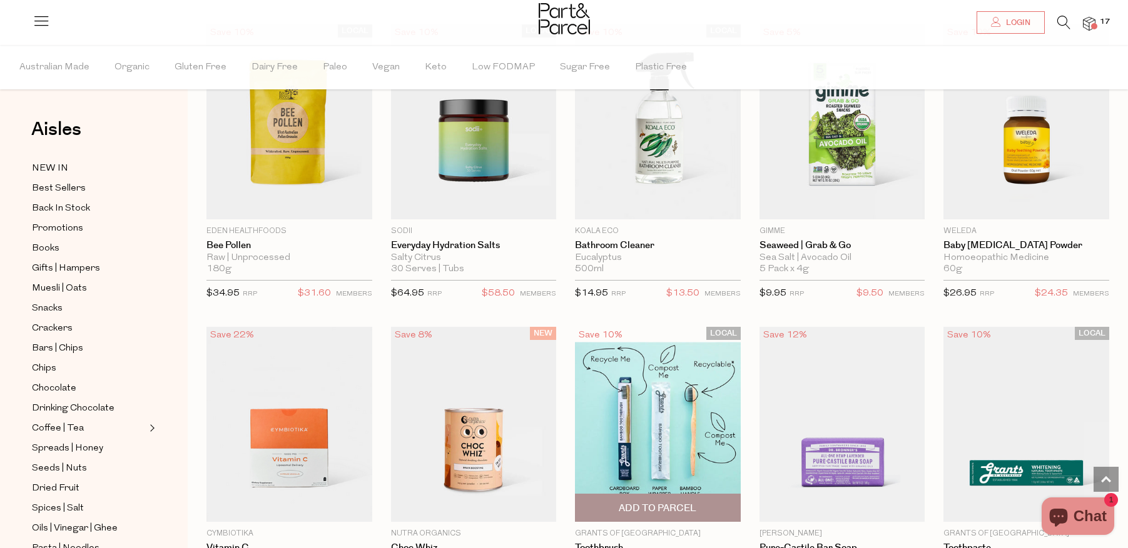
scroll to position [57174, 0]
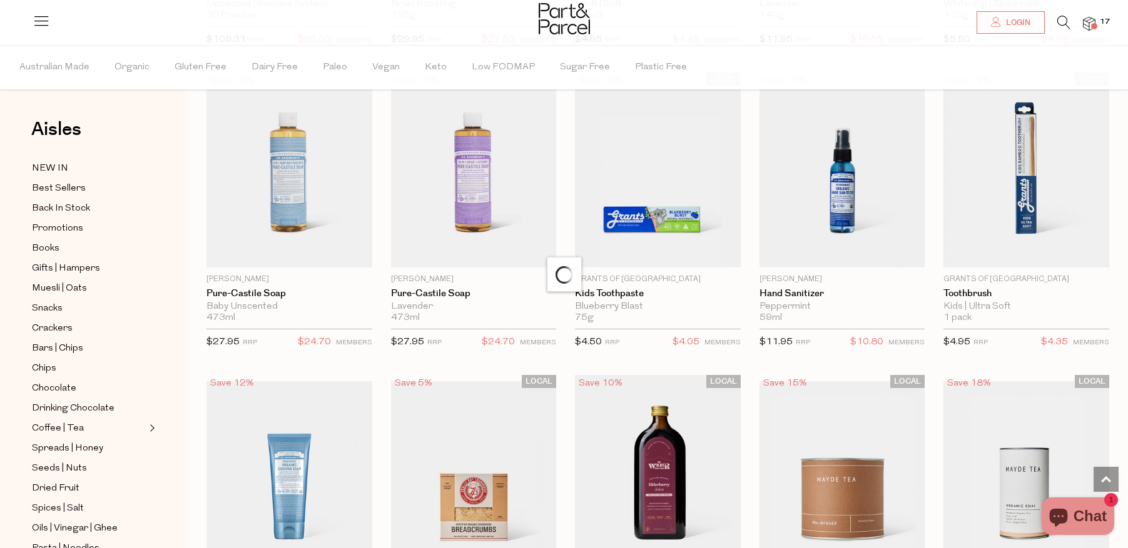
scroll to position [57689, 0]
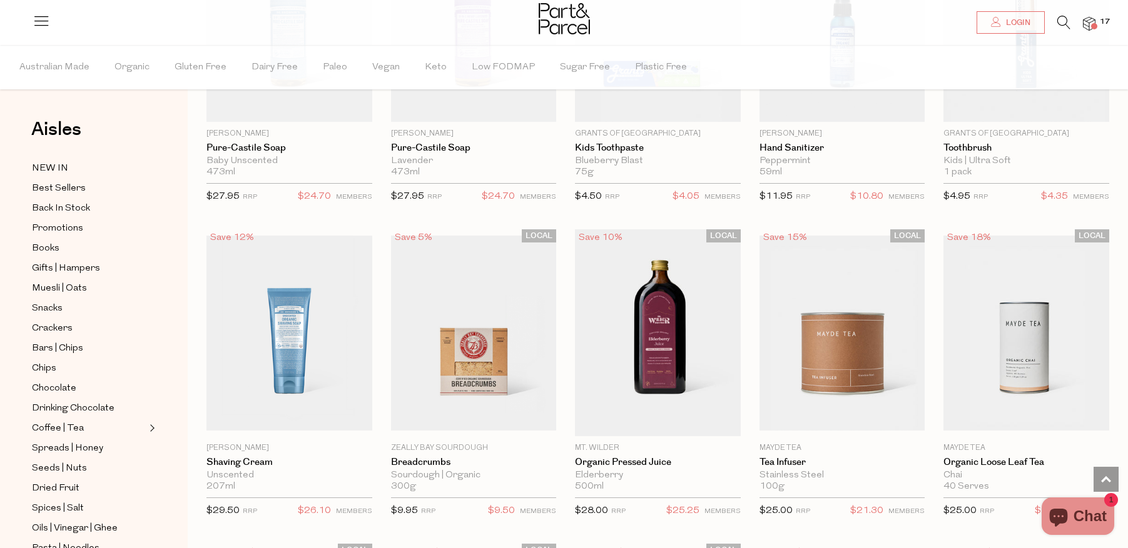
click at [1088, 26] on img at bounding box center [1089, 24] width 13 height 14
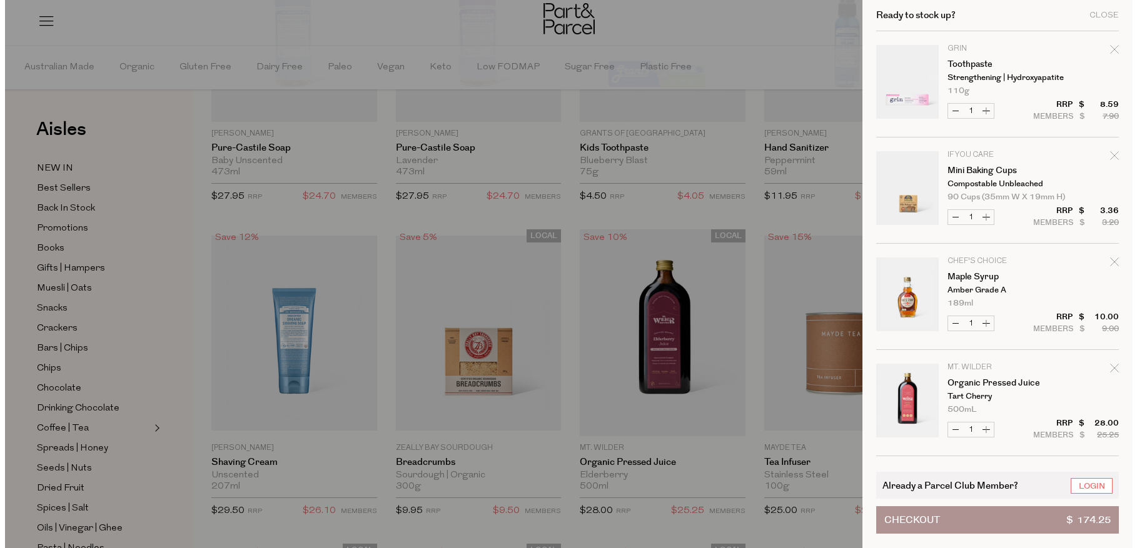
scroll to position [57972, 0]
